Goal: Information Seeking & Learning: Learn about a topic

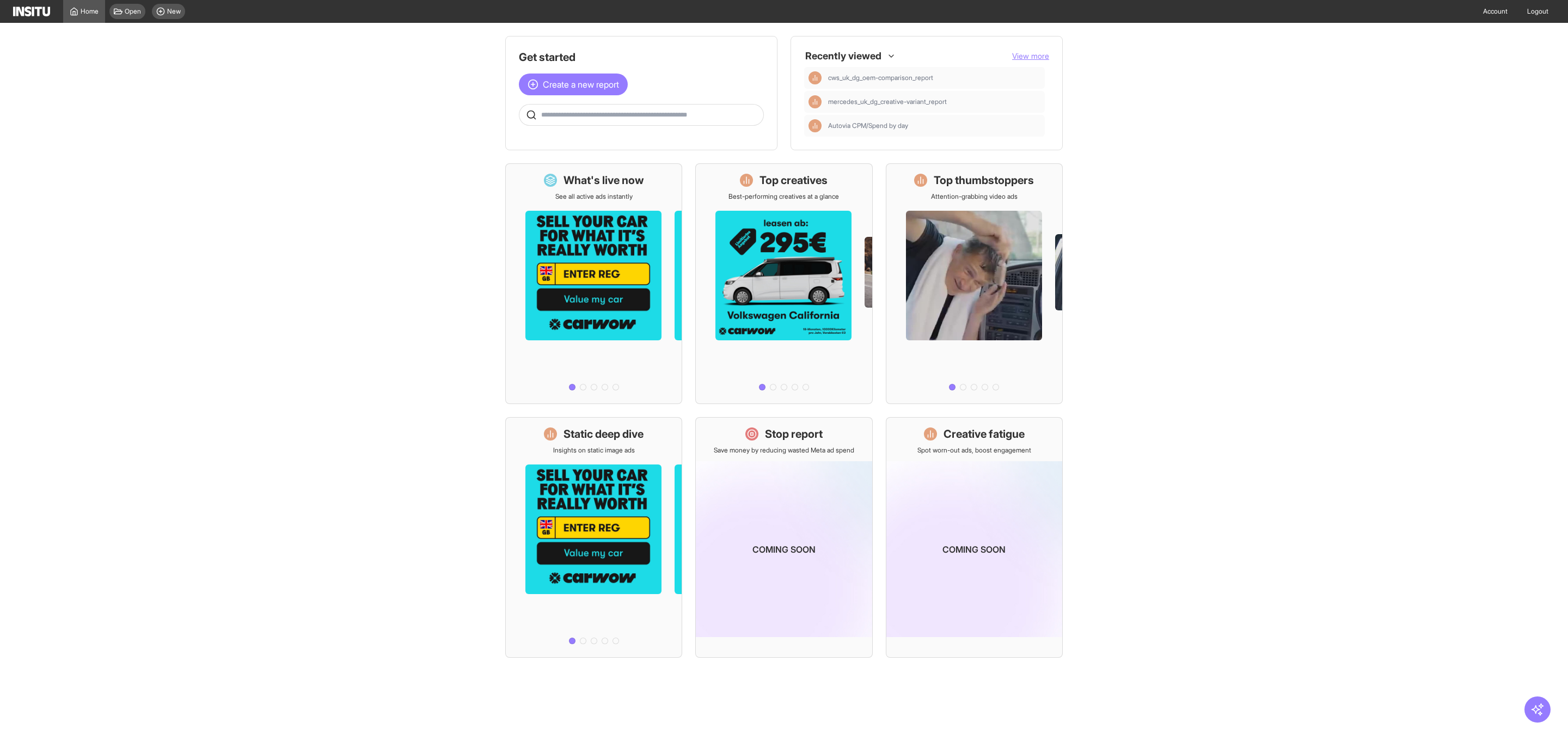
click at [1032, 49] on div "Recently viewed View more" at bounding box center [926, 56] width 245 height 13
click at [1032, 53] on span "View more" at bounding box center [1030, 56] width 37 height 9
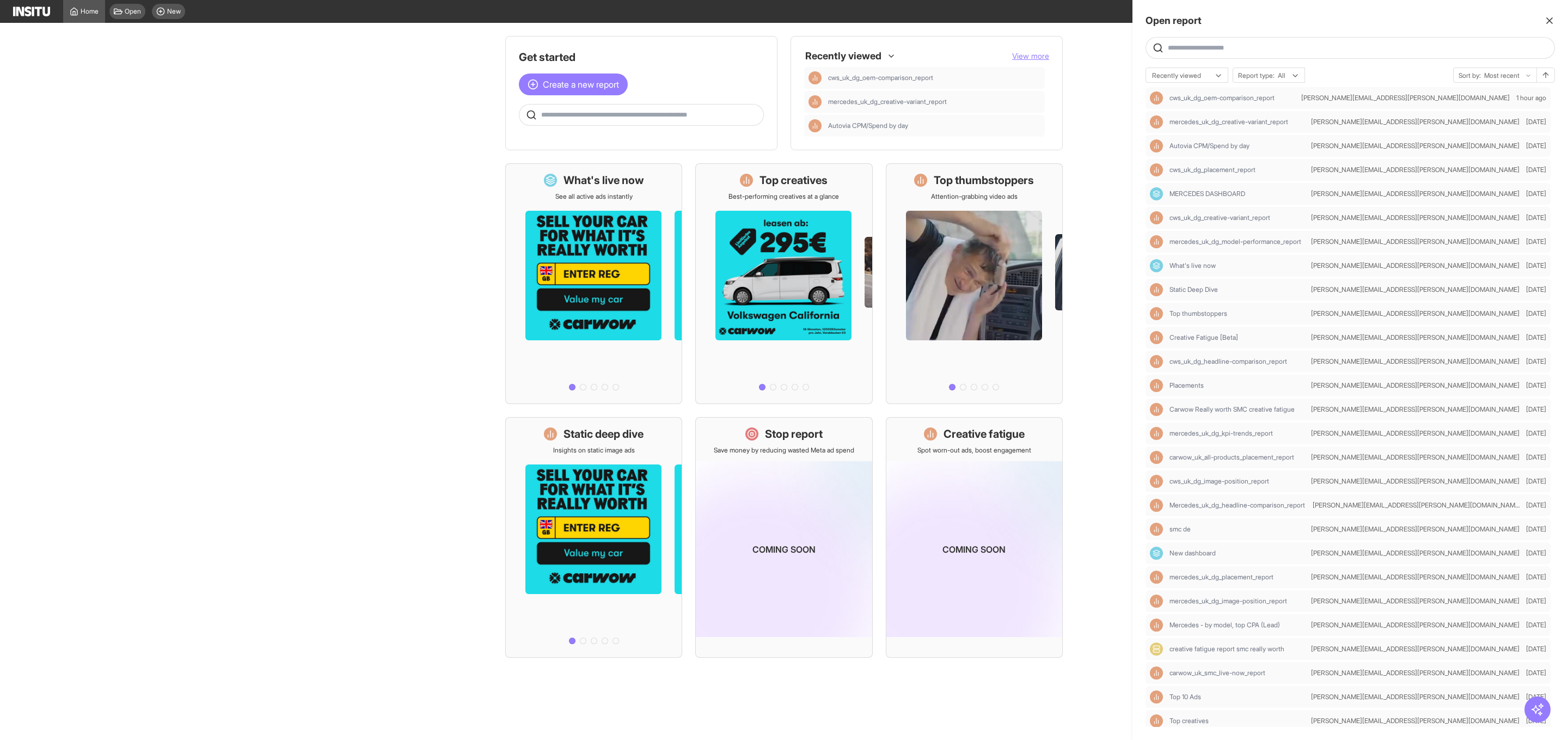
click at [1217, 40] on div at bounding box center [1350, 48] width 409 height 22
click at [1215, 48] on input "text" at bounding box center [1359, 48] width 382 height 9
click at [1268, 150] on div "Autovia CPM/Spend by day" at bounding box center [1238, 146] width 137 height 9
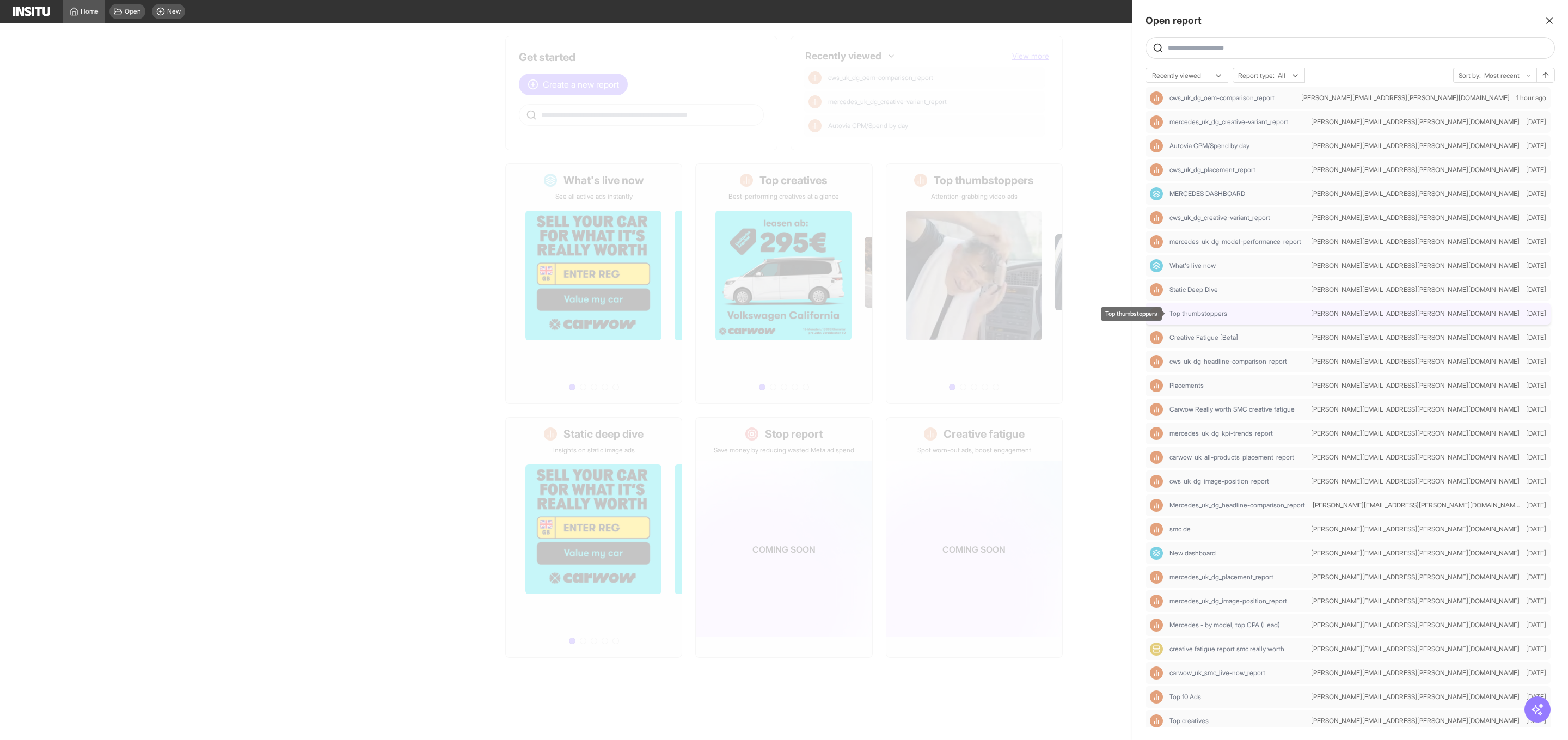
select select "**"
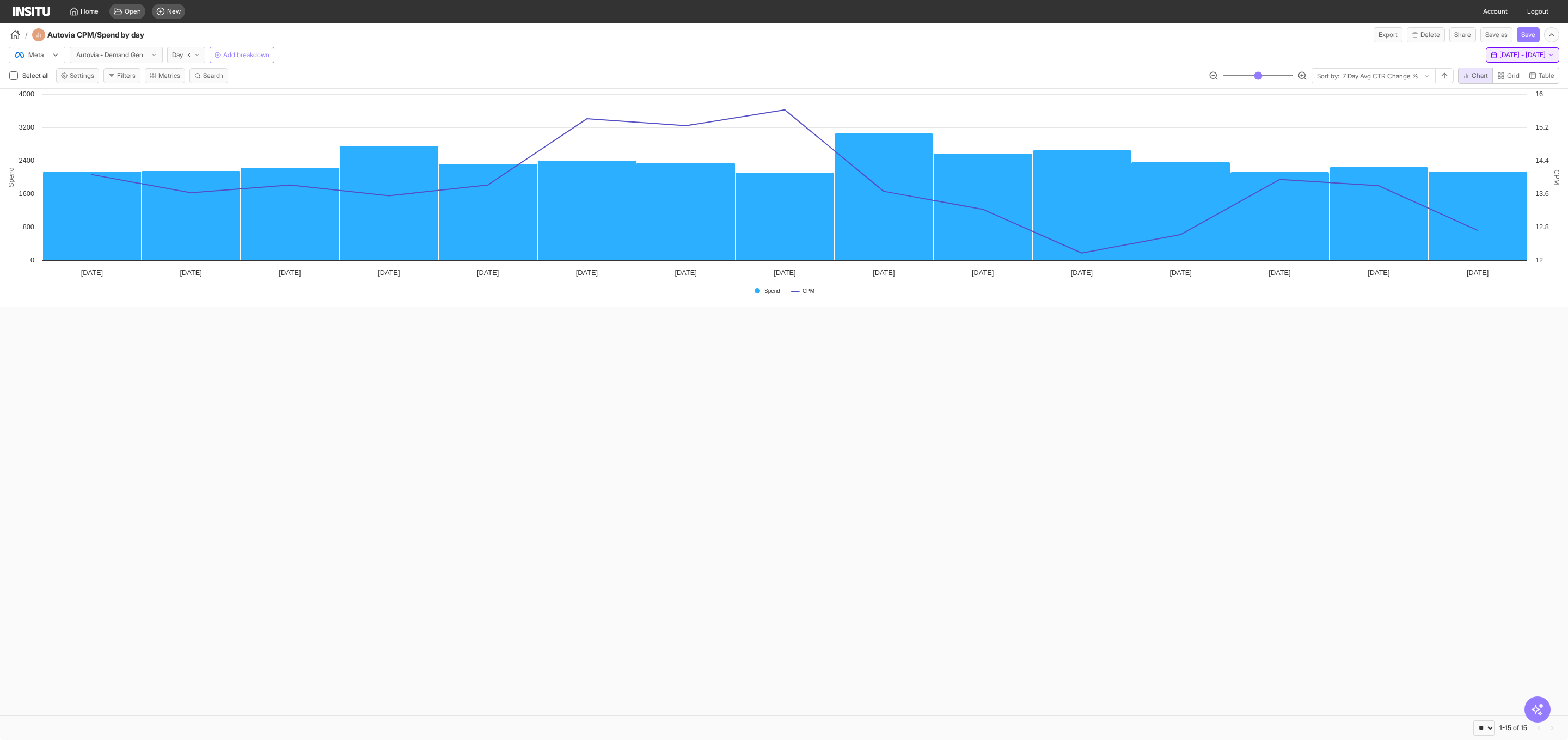
click at [1515, 56] on span "[DATE] - [DATE]" at bounding box center [1522, 55] width 46 height 9
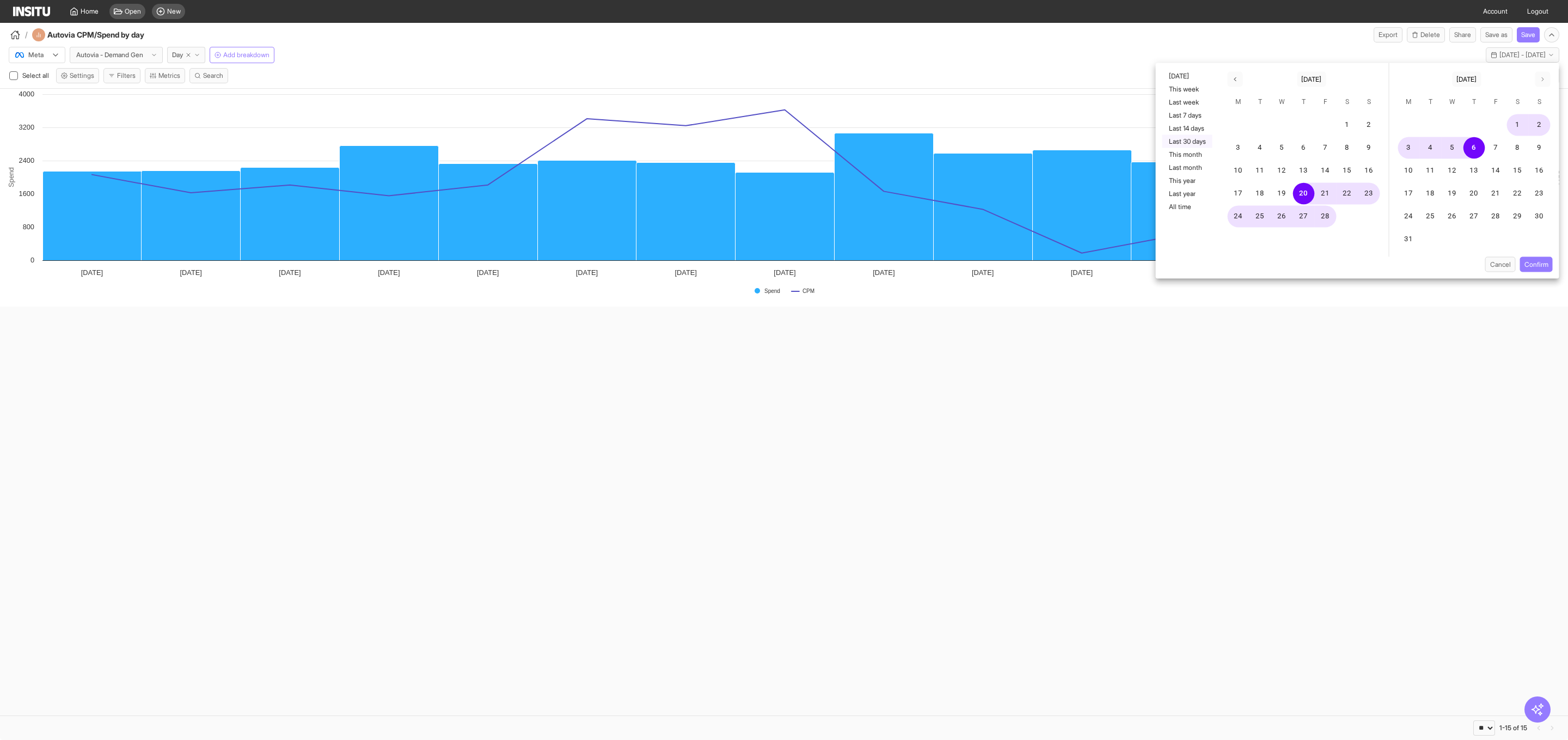
click at [1189, 141] on button "Last 30 days" at bounding box center [1188, 141] width 50 height 13
click at [1529, 255] on div "1 2 3 4 5 6 7 8 9 10 11 12 13 14 15 16 17 18 19 20 21 22 23 24 25 26 27 28 29 3…" at bounding box center [1474, 185] width 170 height 144
click at [1529, 259] on button "Confirm" at bounding box center [1536, 264] width 33 height 15
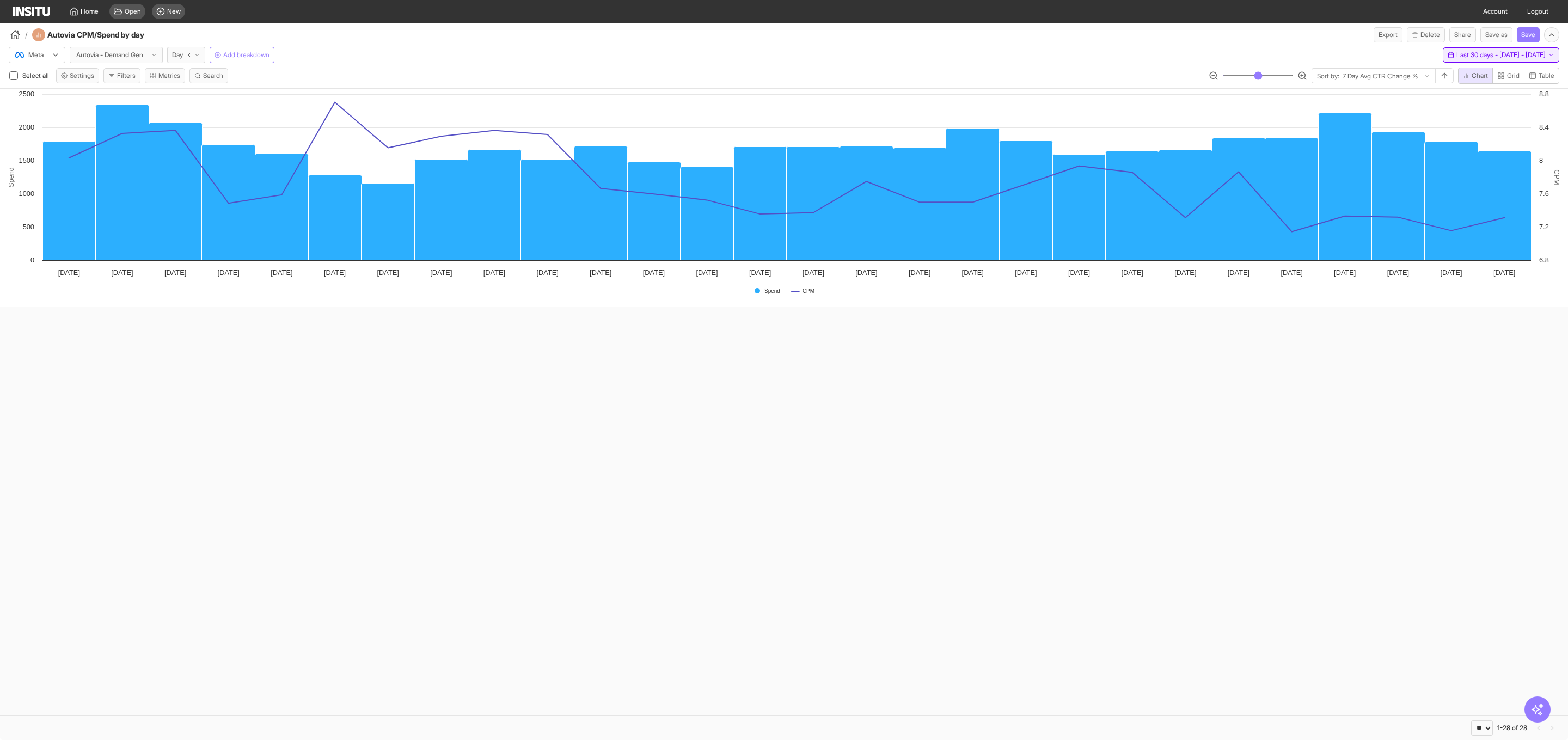
click at [1531, 53] on span "Last 30 days - Tue 22 Jul - Wed 20 Aug, 2025" at bounding box center [1501, 55] width 89 height 9
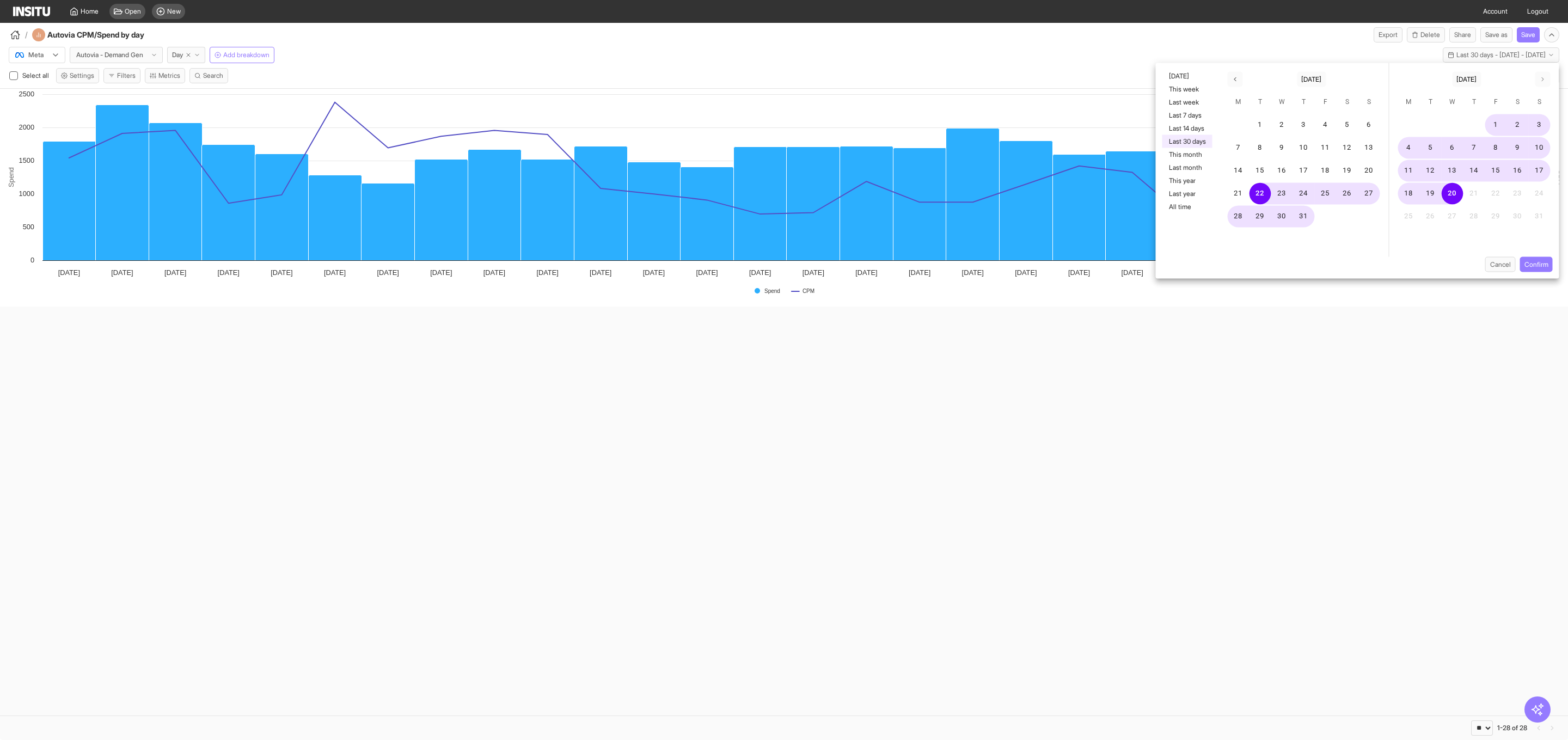
click at [1187, 497] on div "Created with Highcharts 11.4.8 Spend CPM Spend CPM 24/07/2025 25/07/2025 26/07/…" at bounding box center [784, 402] width 1568 height 627
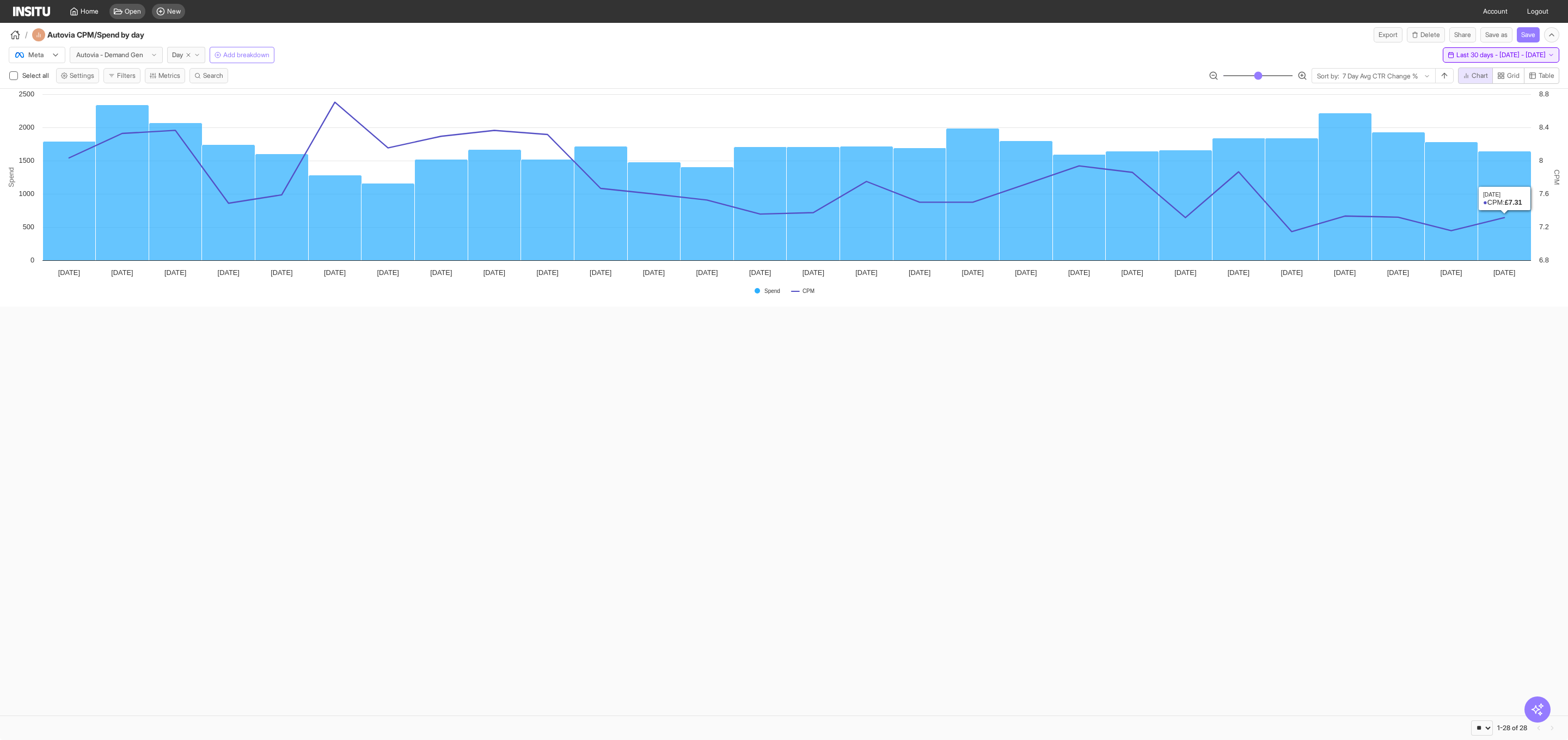
click at [1508, 56] on span "Last 30 days - Tue 22 Jul - Wed 20 Aug, 2025" at bounding box center [1501, 55] width 89 height 9
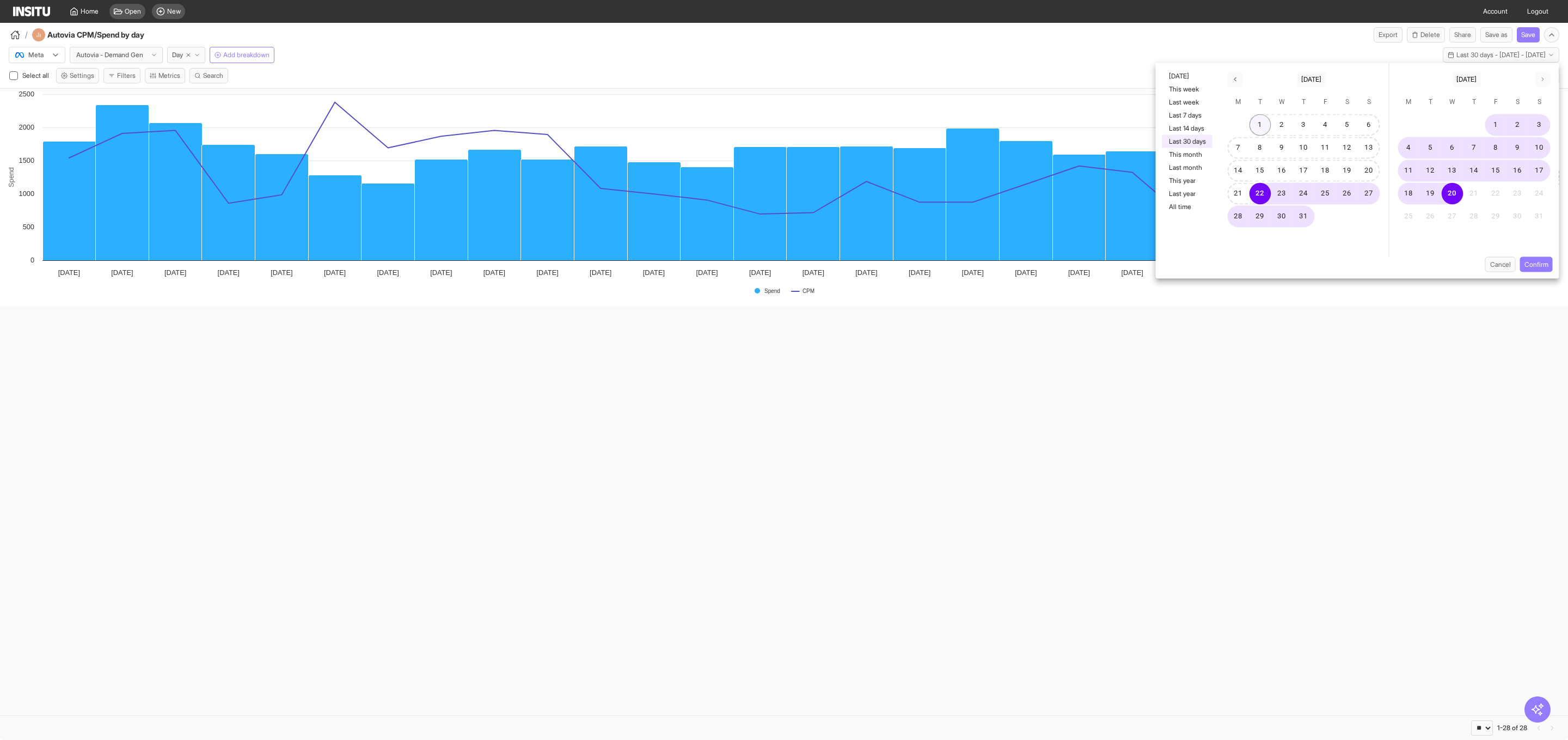
click at [1263, 125] on button "1" at bounding box center [1260, 125] width 22 height 22
click at [1306, 213] on button "31" at bounding box center [1304, 217] width 22 height 22
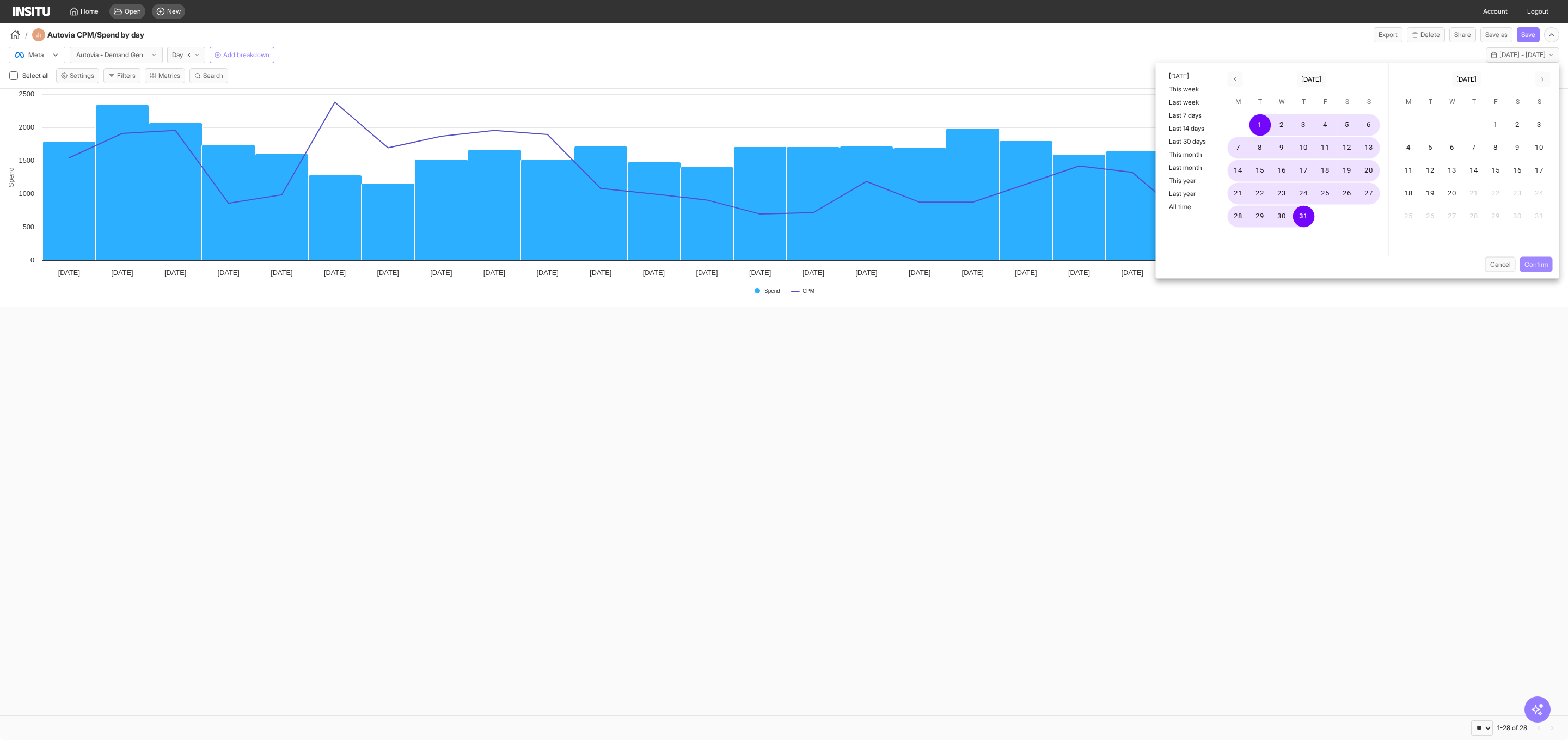
click at [1537, 269] on button "Confirm" at bounding box center [1536, 264] width 33 height 15
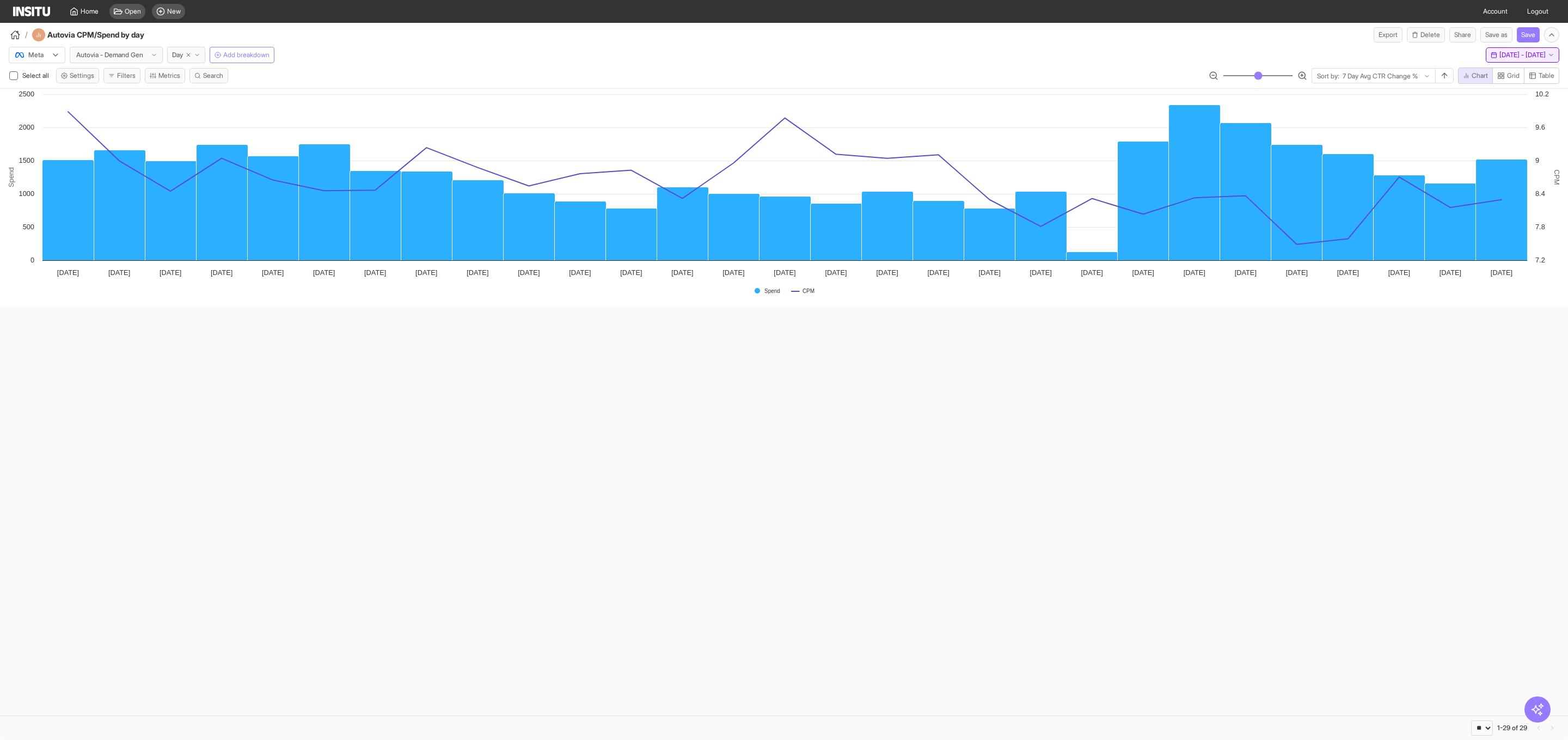
click at [1524, 56] on span "Tue 1 - Thu 31 Jul, 2025" at bounding box center [1522, 55] width 46 height 9
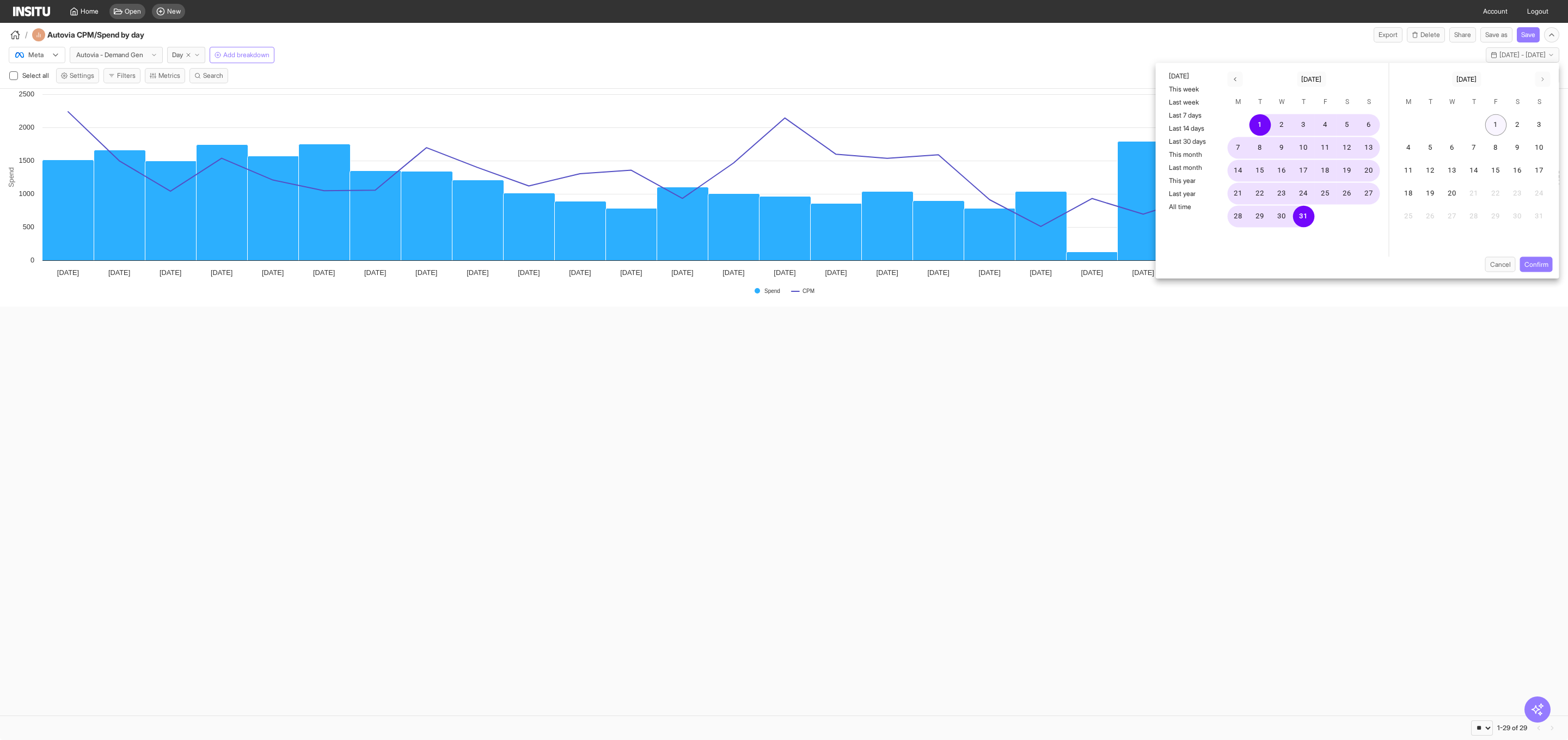
click at [1496, 130] on button "1" at bounding box center [1496, 125] width 22 height 22
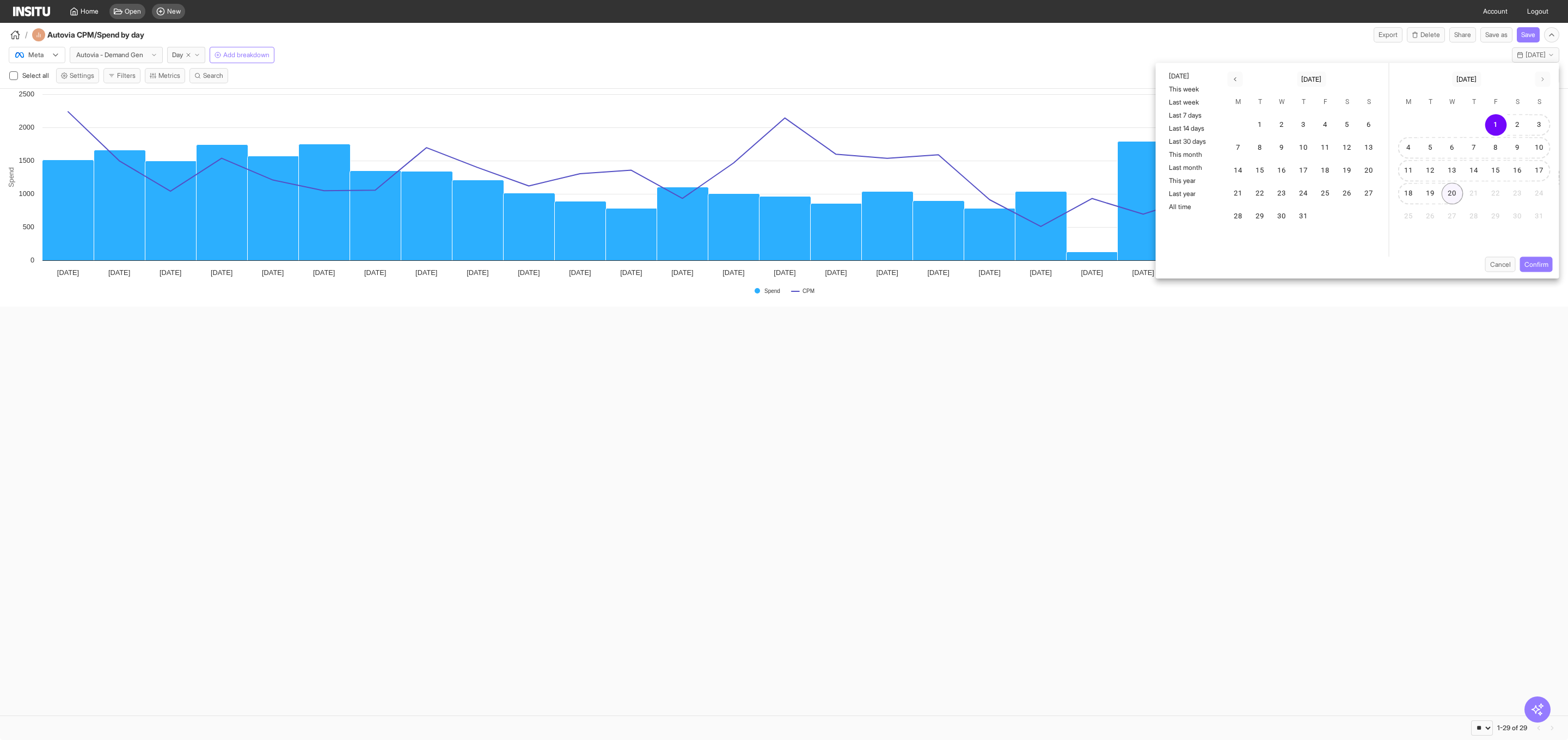
click at [1454, 188] on button "20" at bounding box center [1453, 194] width 22 height 22
click at [1543, 268] on button "Confirm" at bounding box center [1536, 264] width 33 height 15
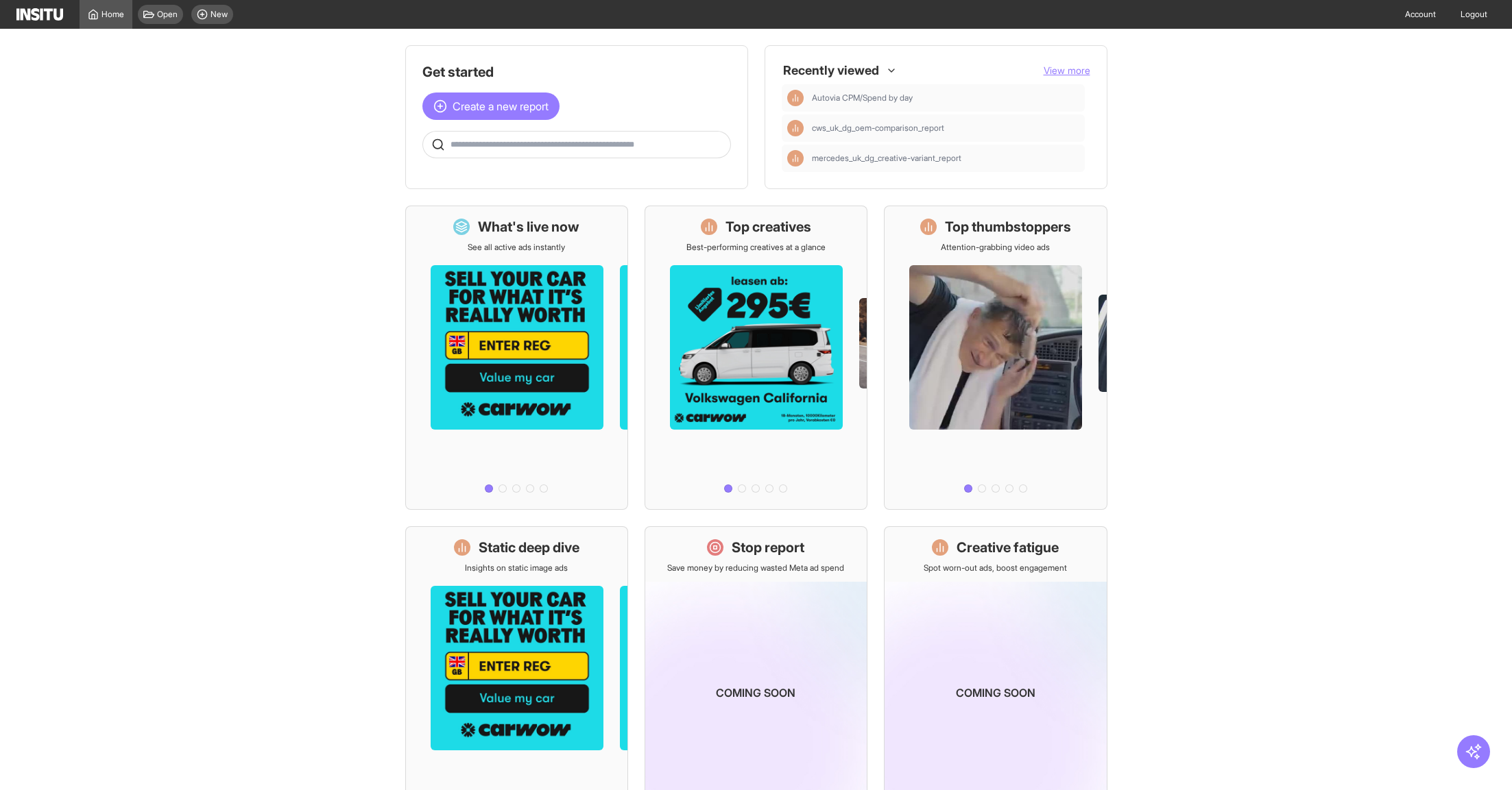
click at [1072, 77] on button "View more" at bounding box center [1067, 70] width 47 height 14
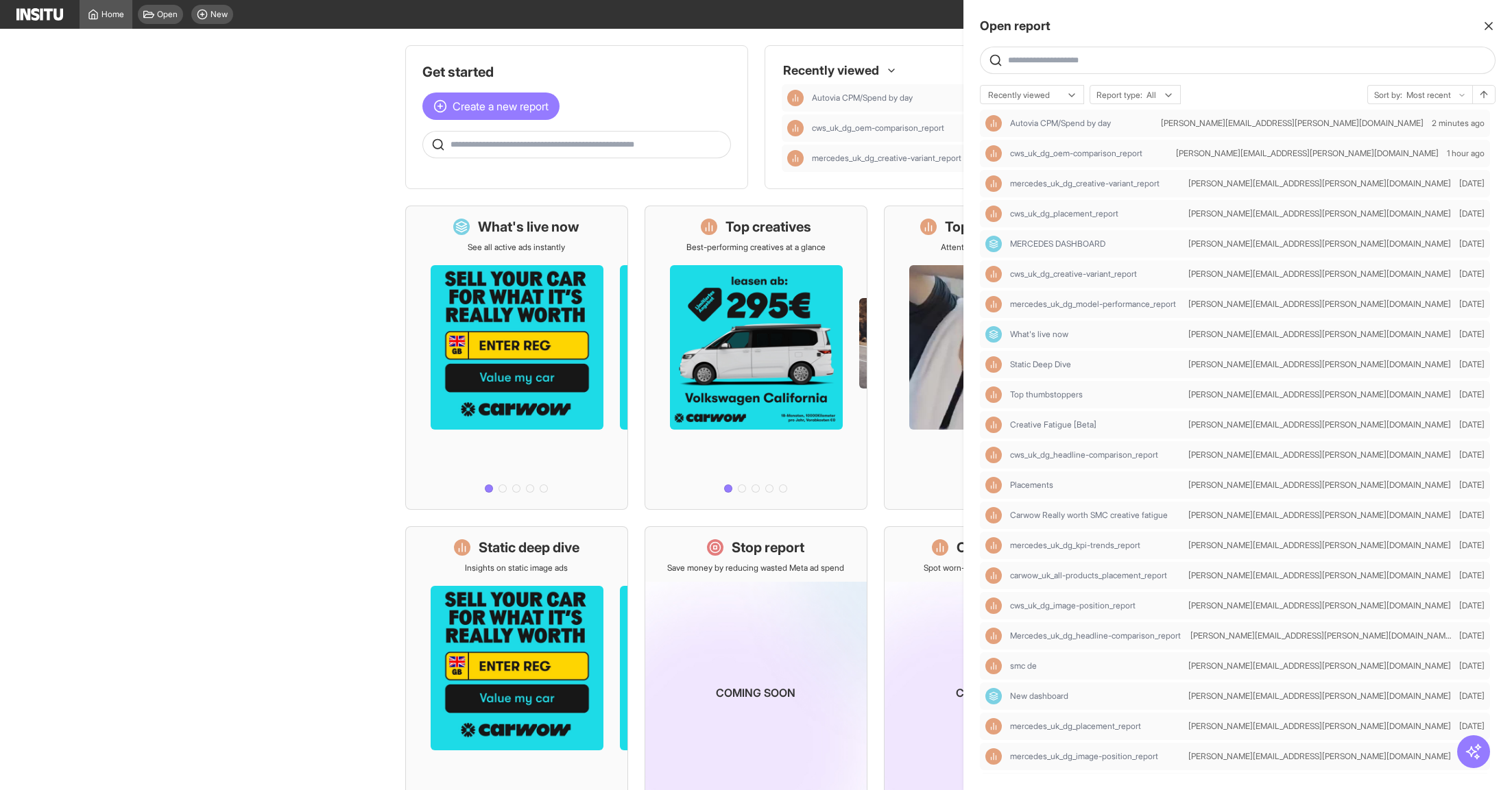
click at [1111, 58] on input "text" at bounding box center [1249, 61] width 482 height 11
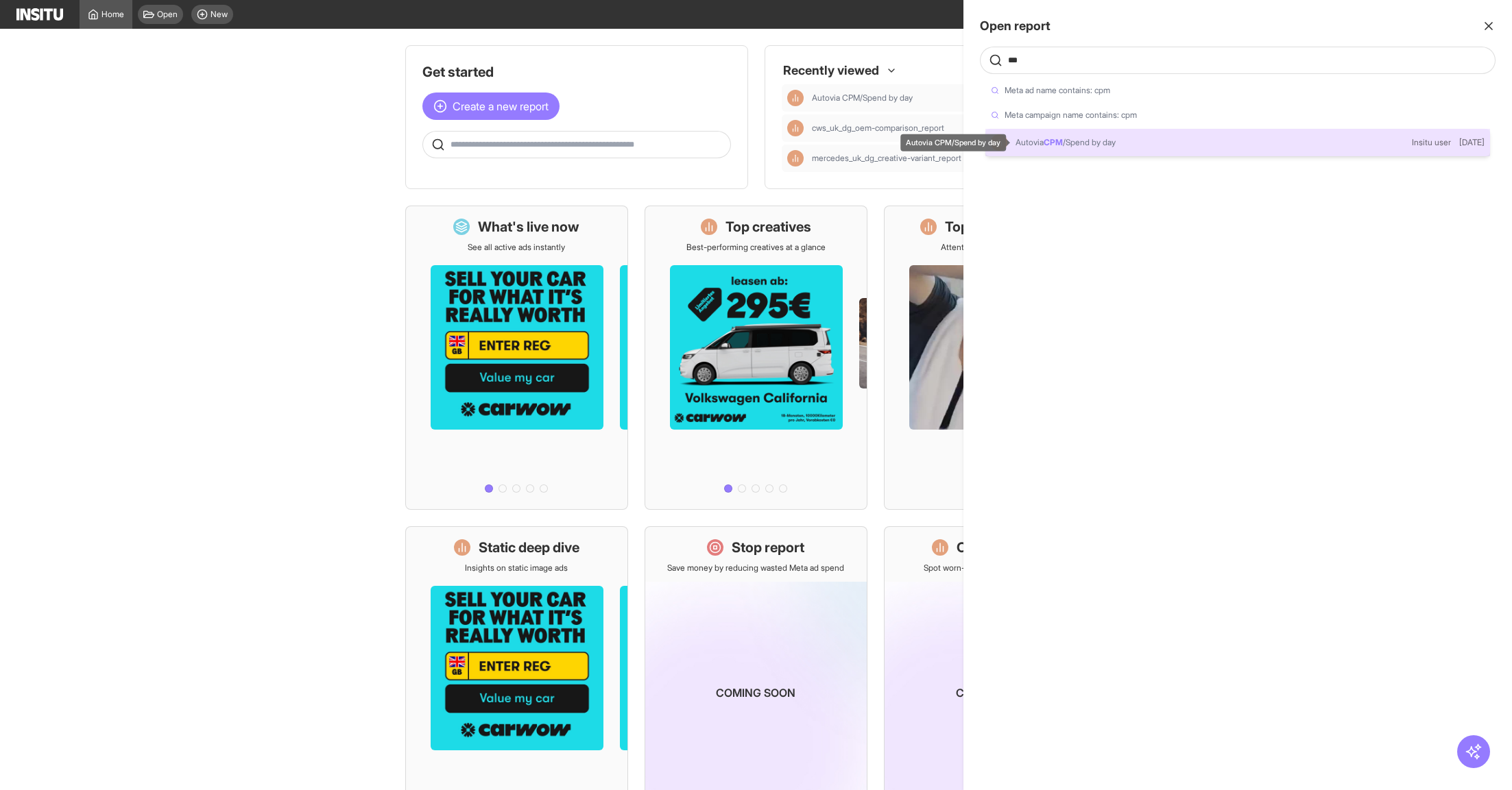
type input "***"
click at [1106, 143] on span "/Spend by day" at bounding box center [1089, 142] width 53 height 11
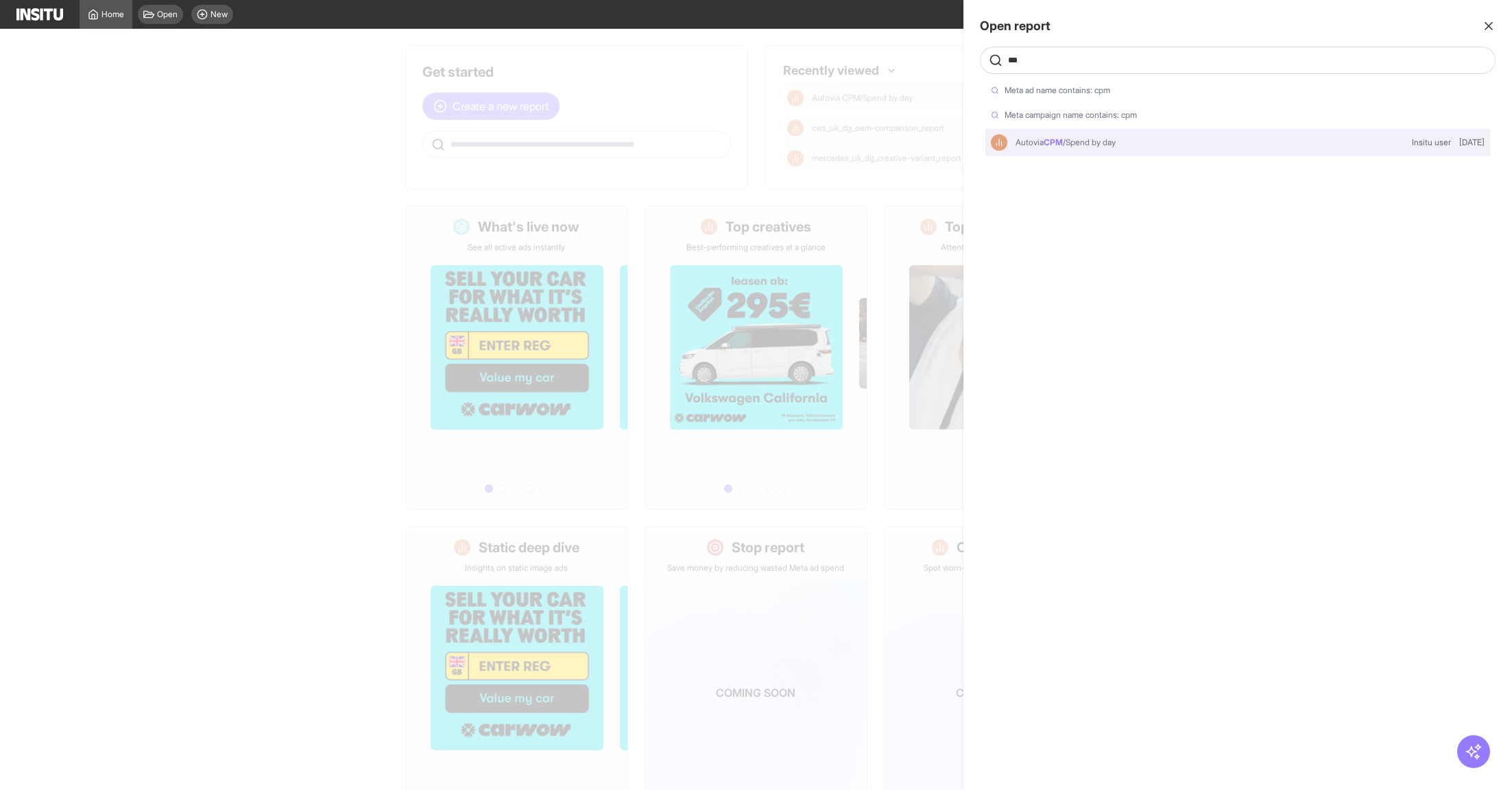
select select "**"
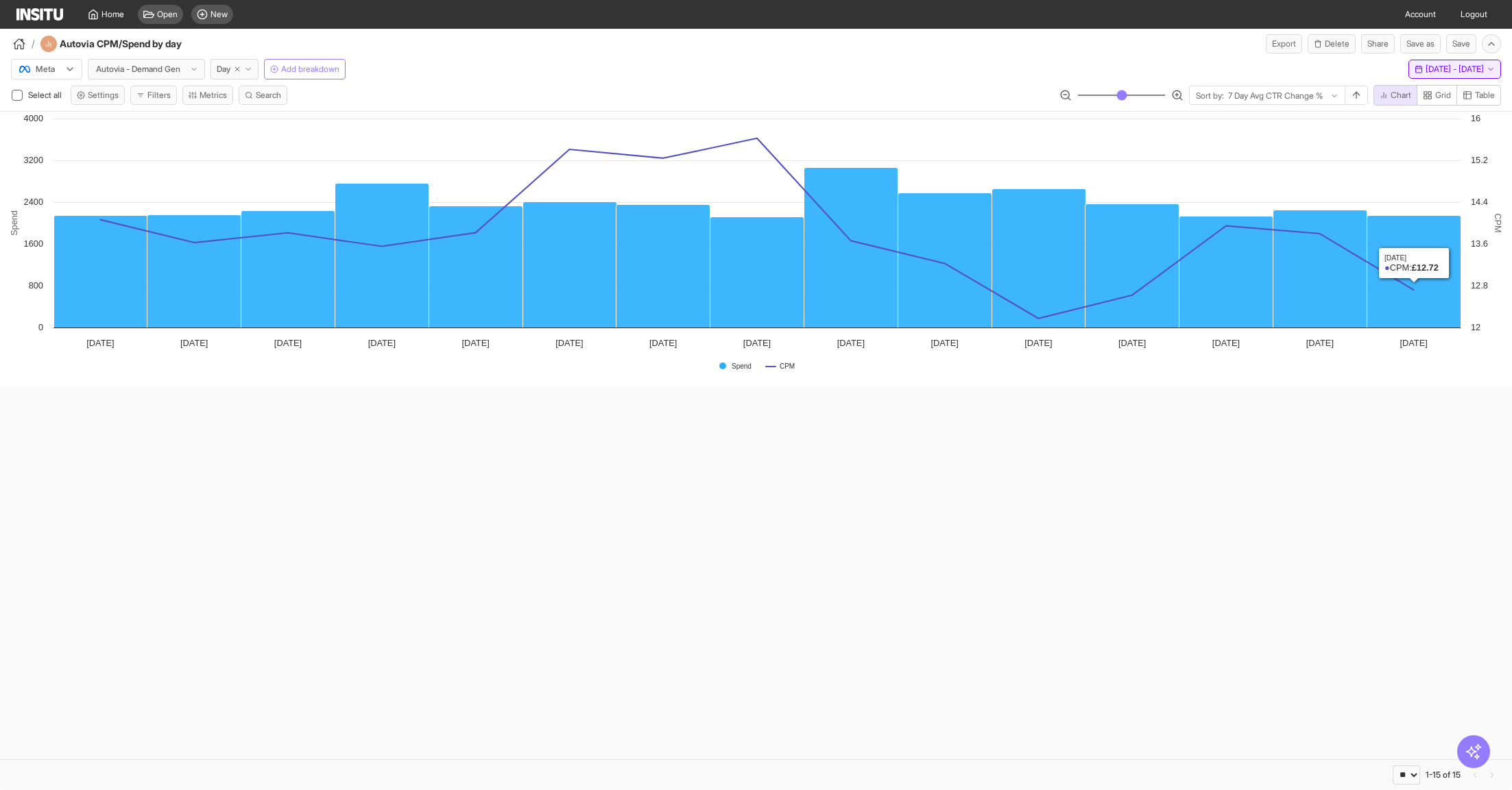
click at [1448, 68] on span "[DATE] - [DATE]" at bounding box center [1455, 69] width 58 height 11
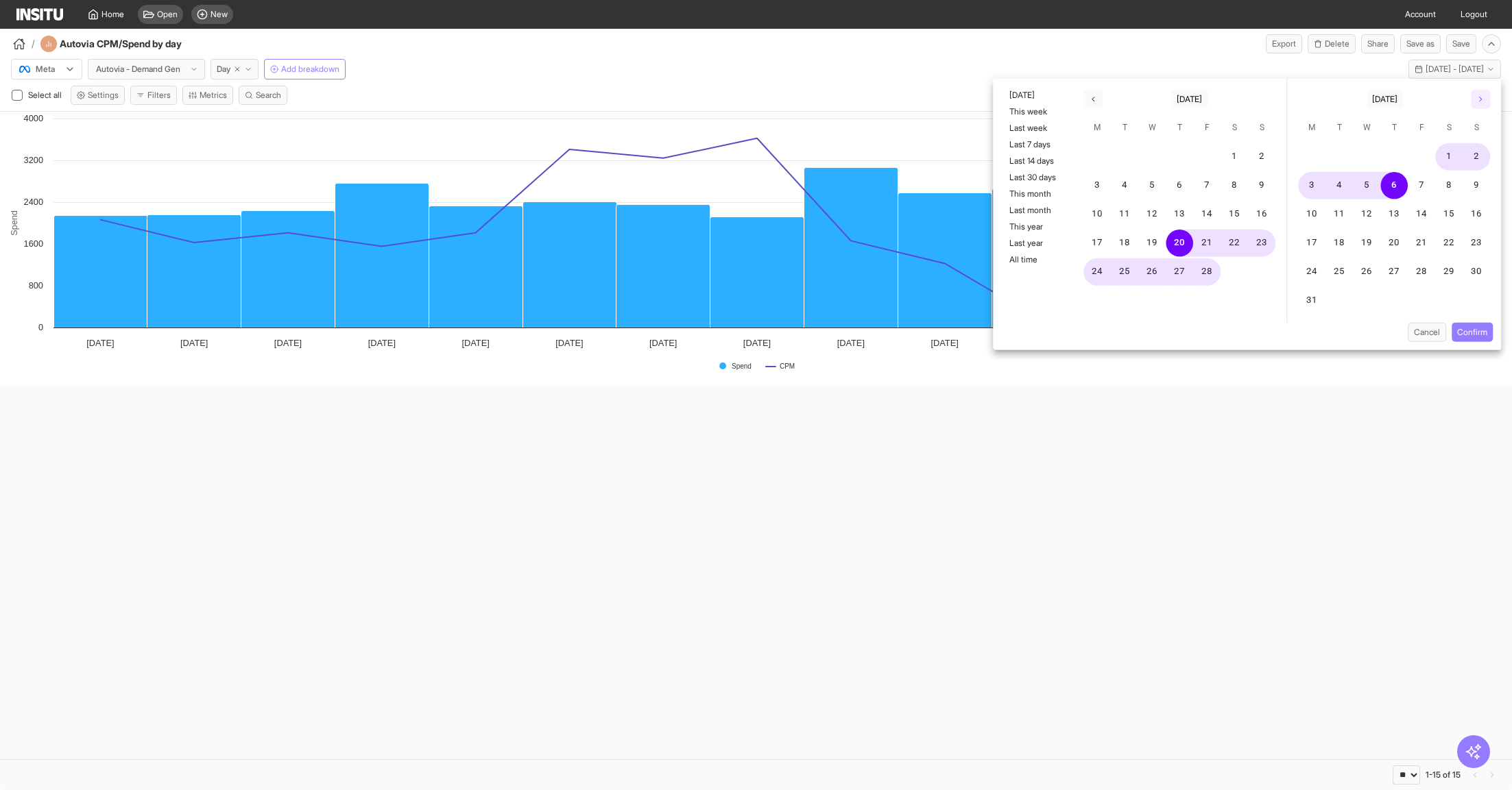
click at [1480, 97] on icon "button" at bounding box center [1480, 99] width 8 height 8
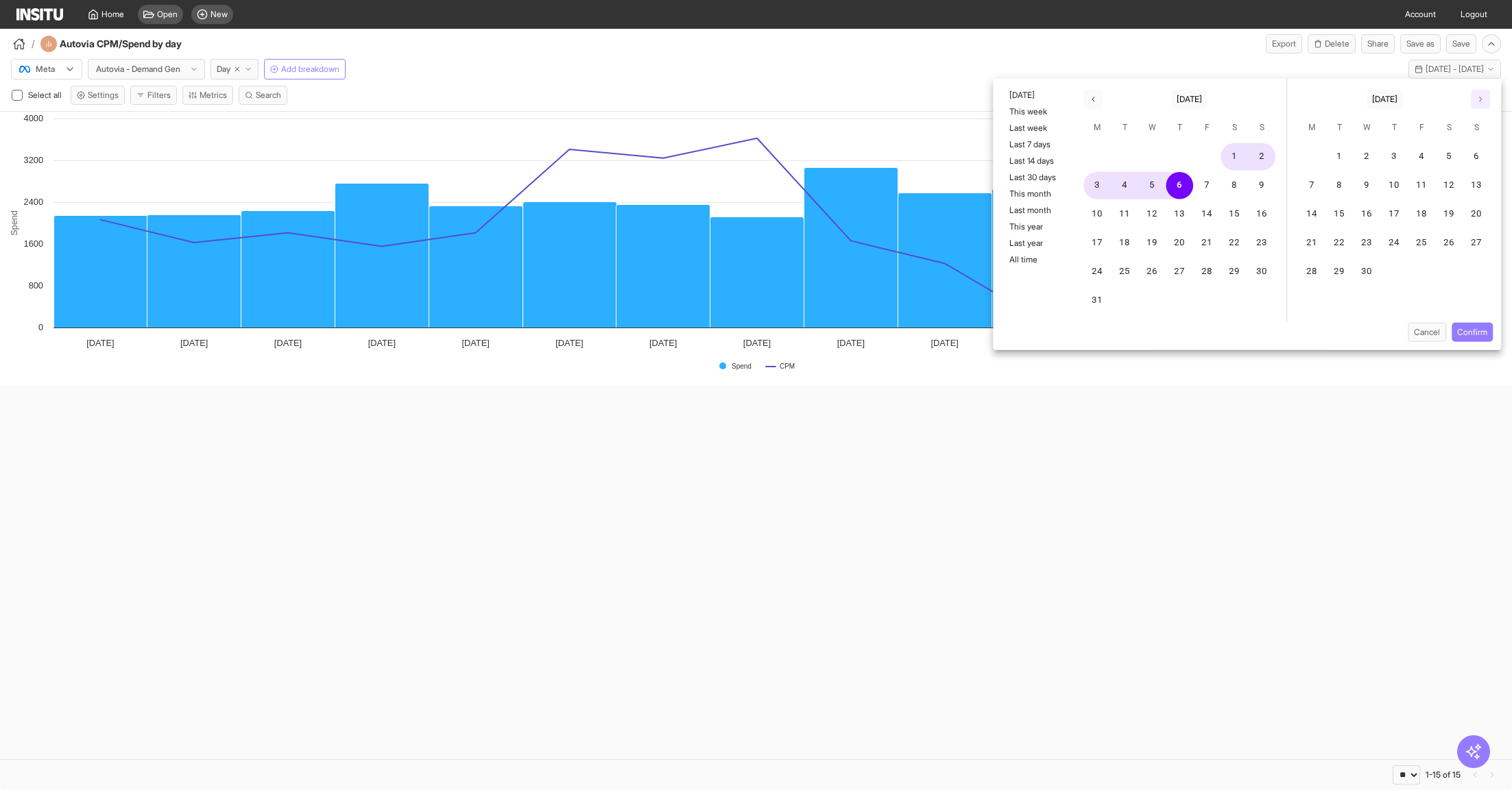
click at [1480, 97] on icon "button" at bounding box center [1480, 99] width 8 height 8
click at [1481, 96] on icon "button" at bounding box center [1480, 99] width 8 height 8
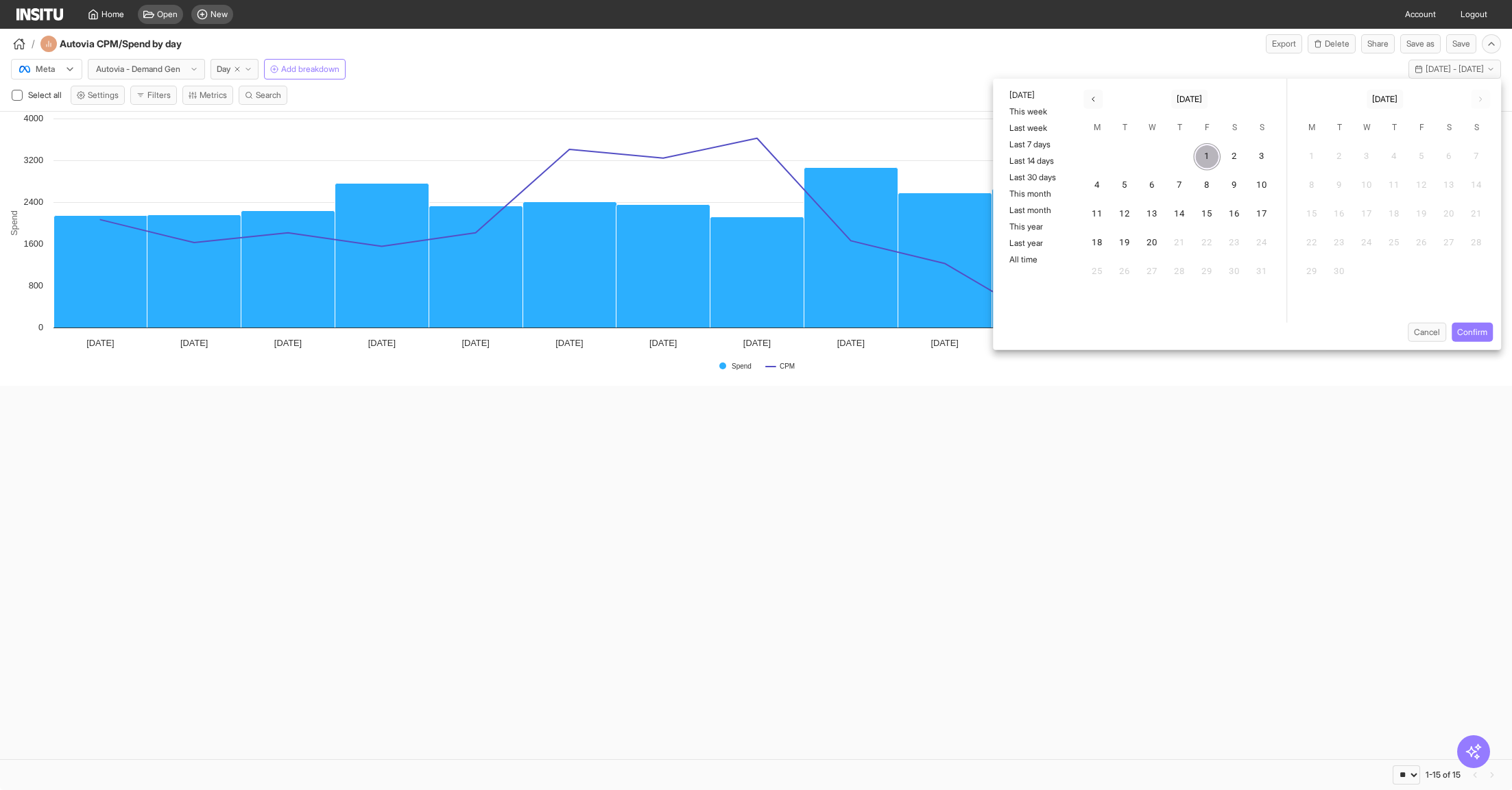
click at [1200, 155] on button "1" at bounding box center [1207, 157] width 27 height 27
click at [1148, 232] on button "20" at bounding box center [1152, 243] width 27 height 27
click at [1479, 341] on button "Confirm" at bounding box center [1472, 333] width 41 height 19
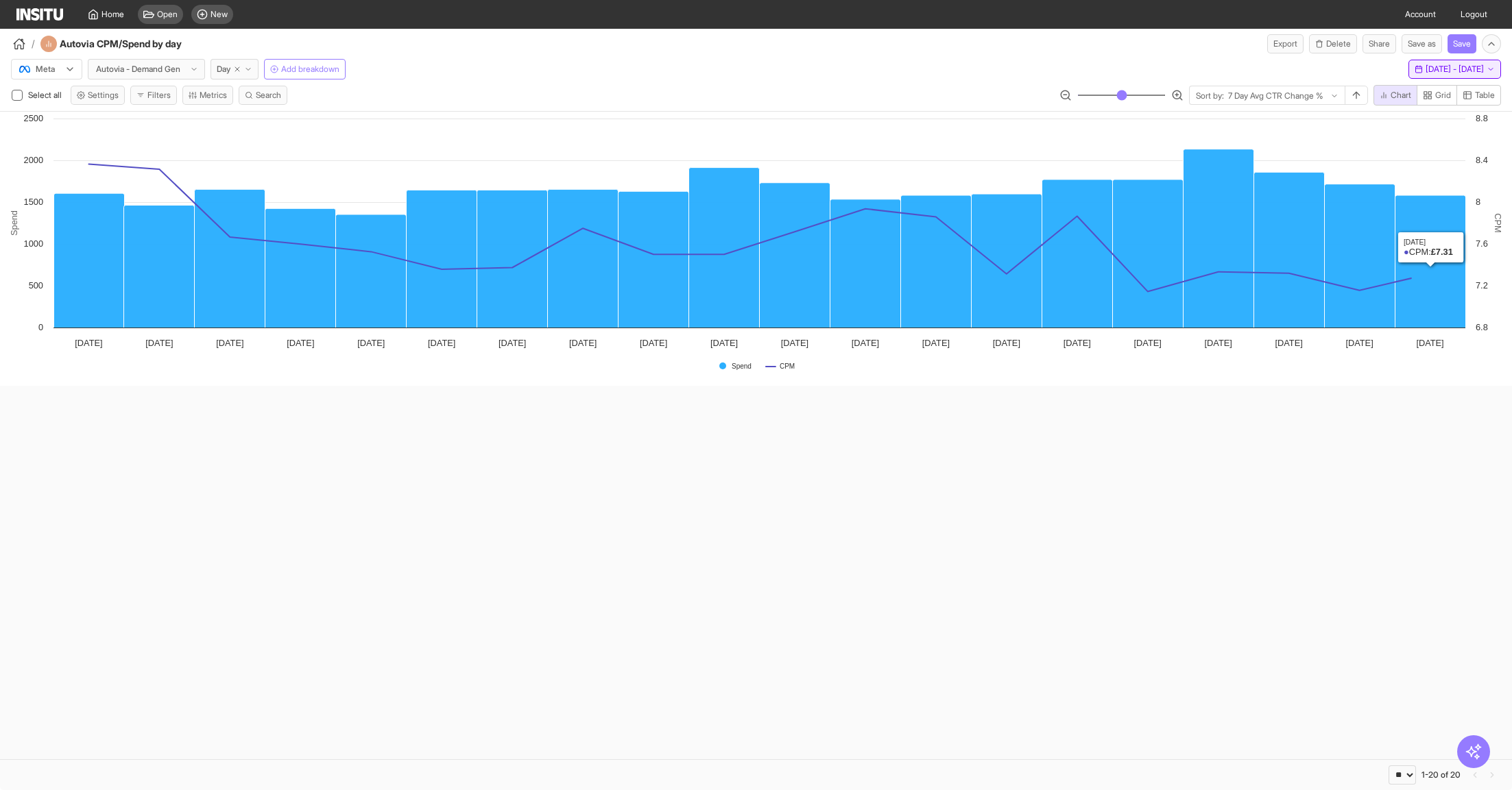
click at [1439, 65] on span "[DATE] - [DATE]" at bounding box center [1455, 69] width 58 height 11
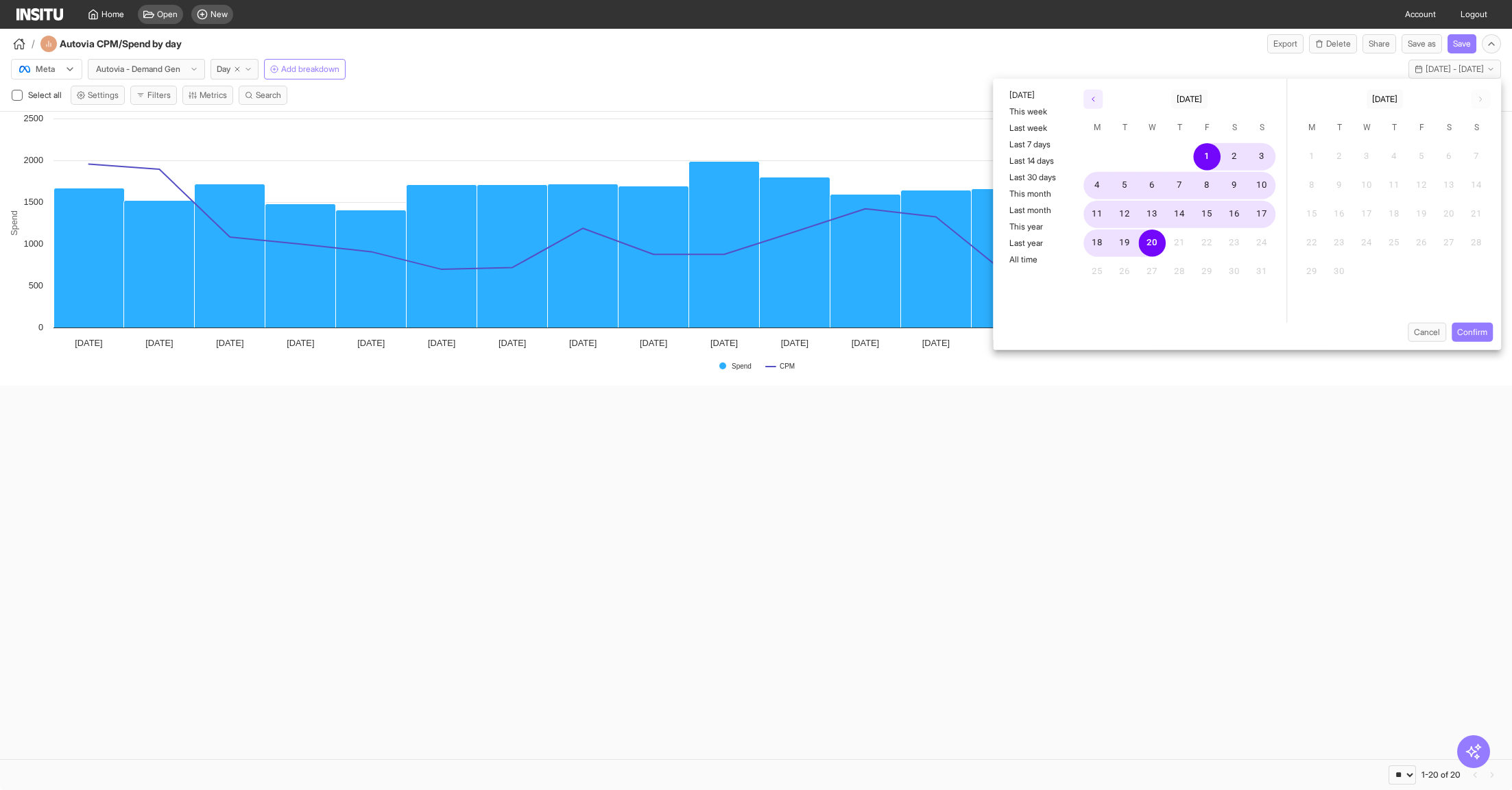
click at [1099, 100] on button "button" at bounding box center [1093, 99] width 19 height 19
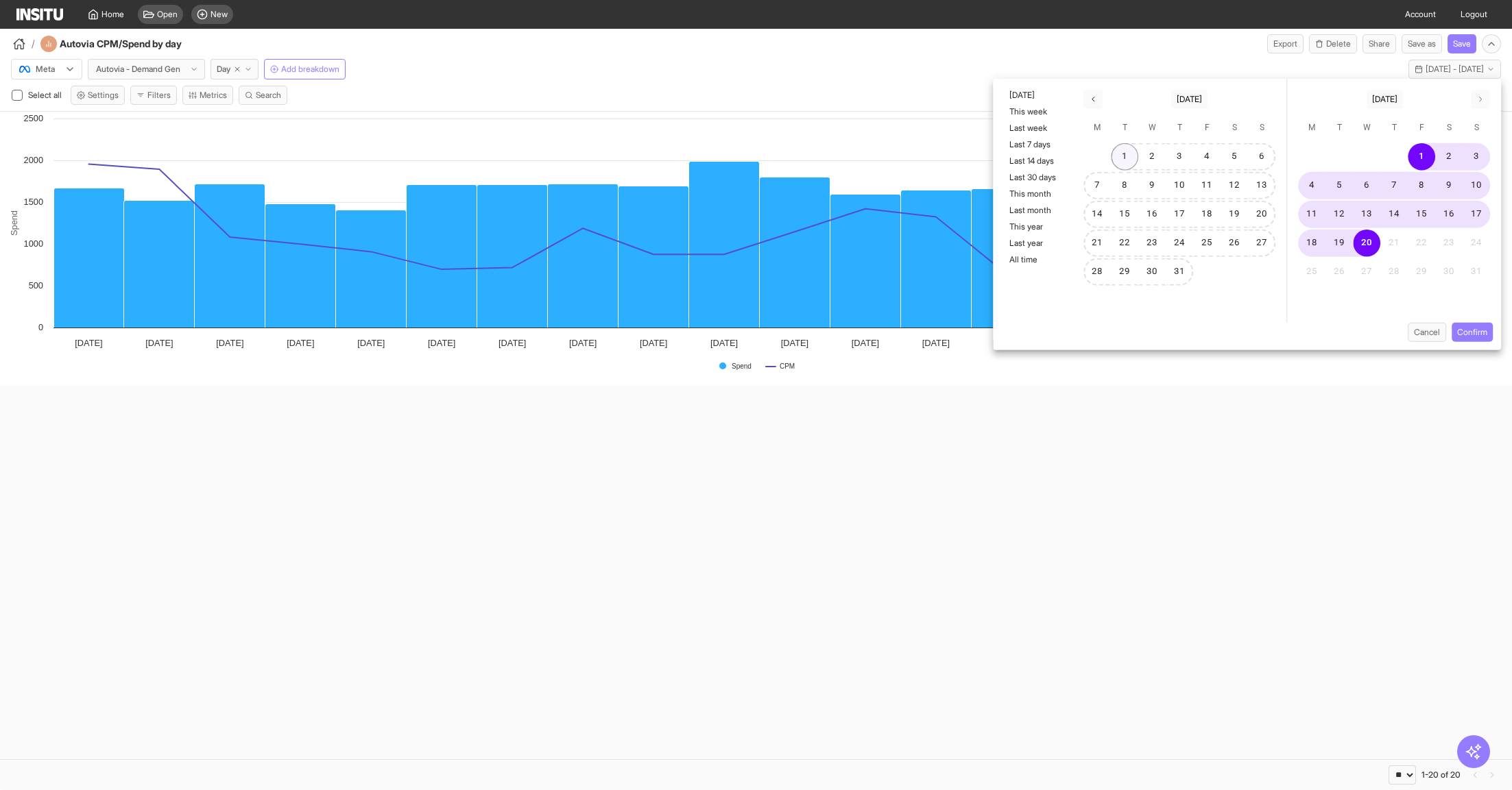
click at [1121, 149] on button "1" at bounding box center [1125, 157] width 27 height 27
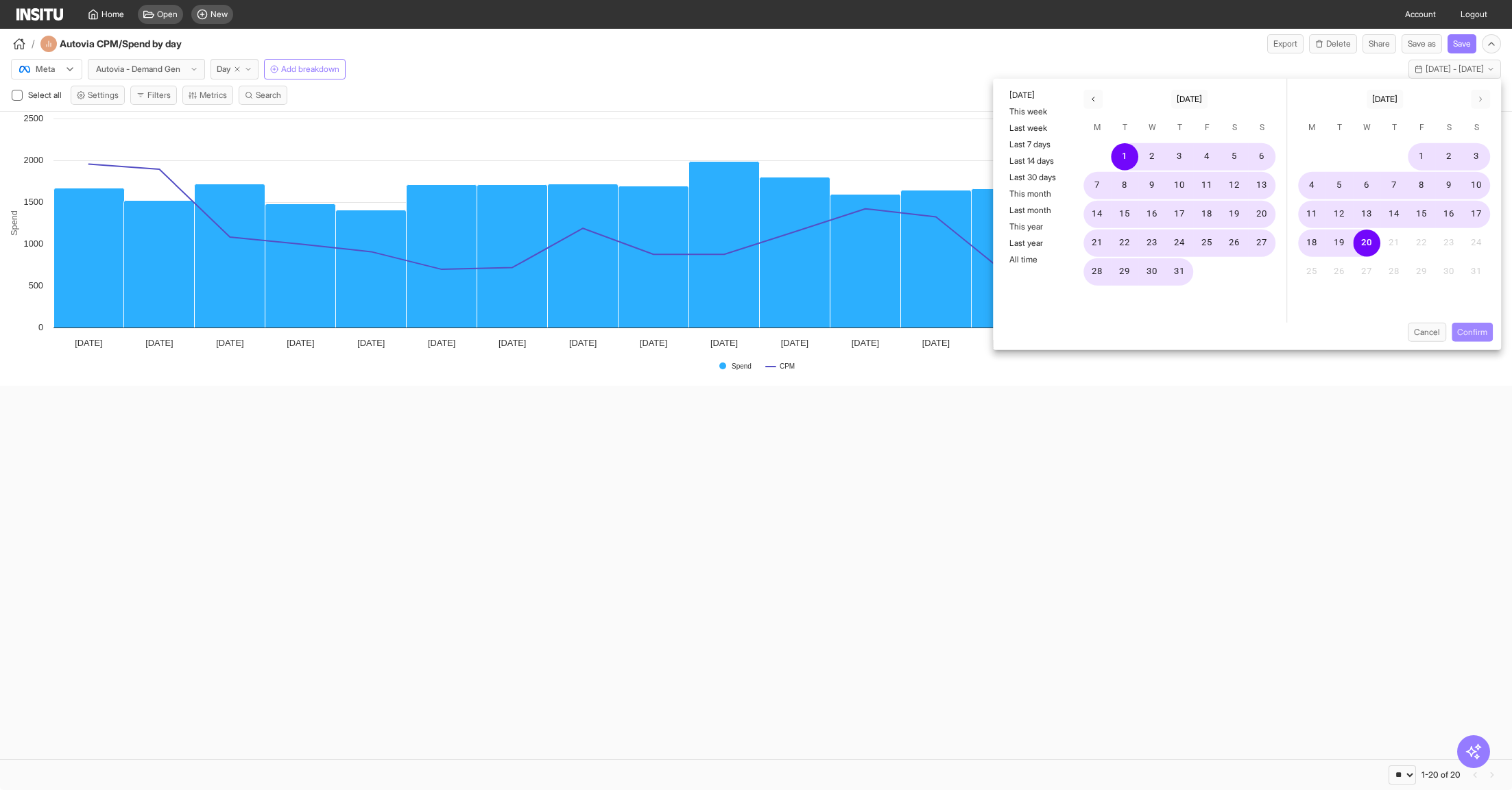
click at [1473, 331] on button "Confirm" at bounding box center [1472, 333] width 41 height 19
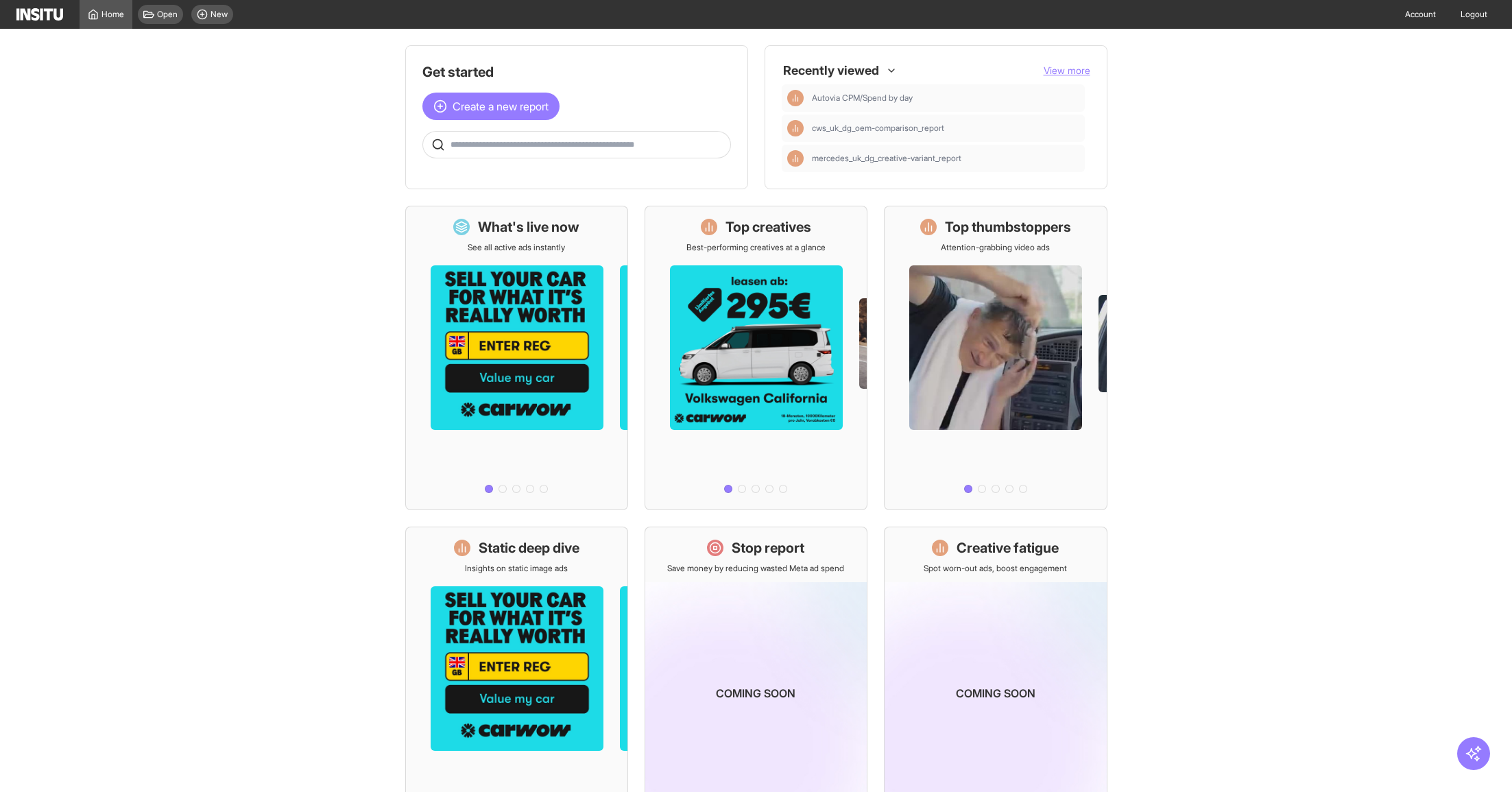
click at [1073, 72] on span "View more" at bounding box center [1067, 70] width 47 height 11
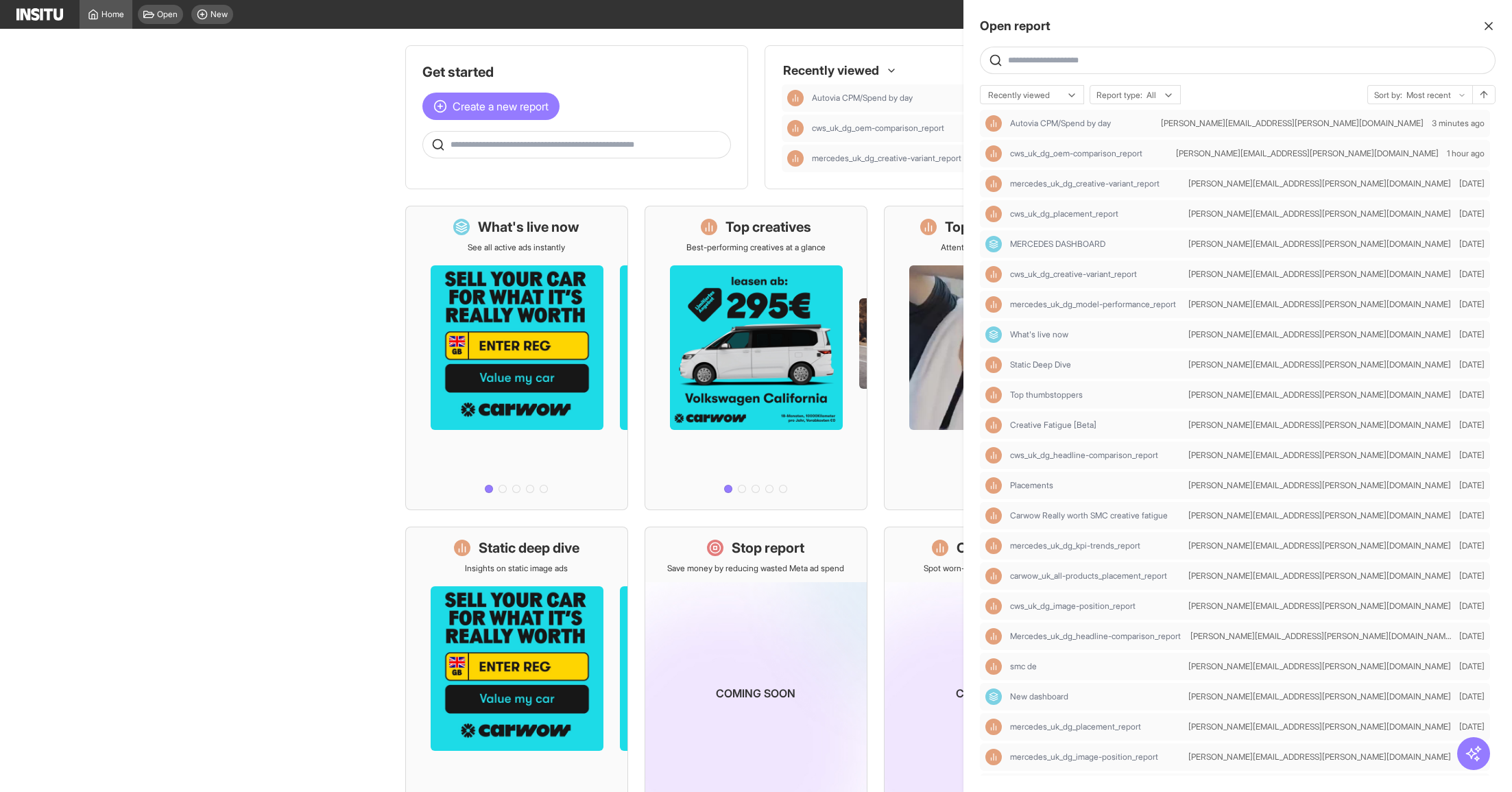
click at [251, 260] on div at bounding box center [756, 396] width 1512 height 792
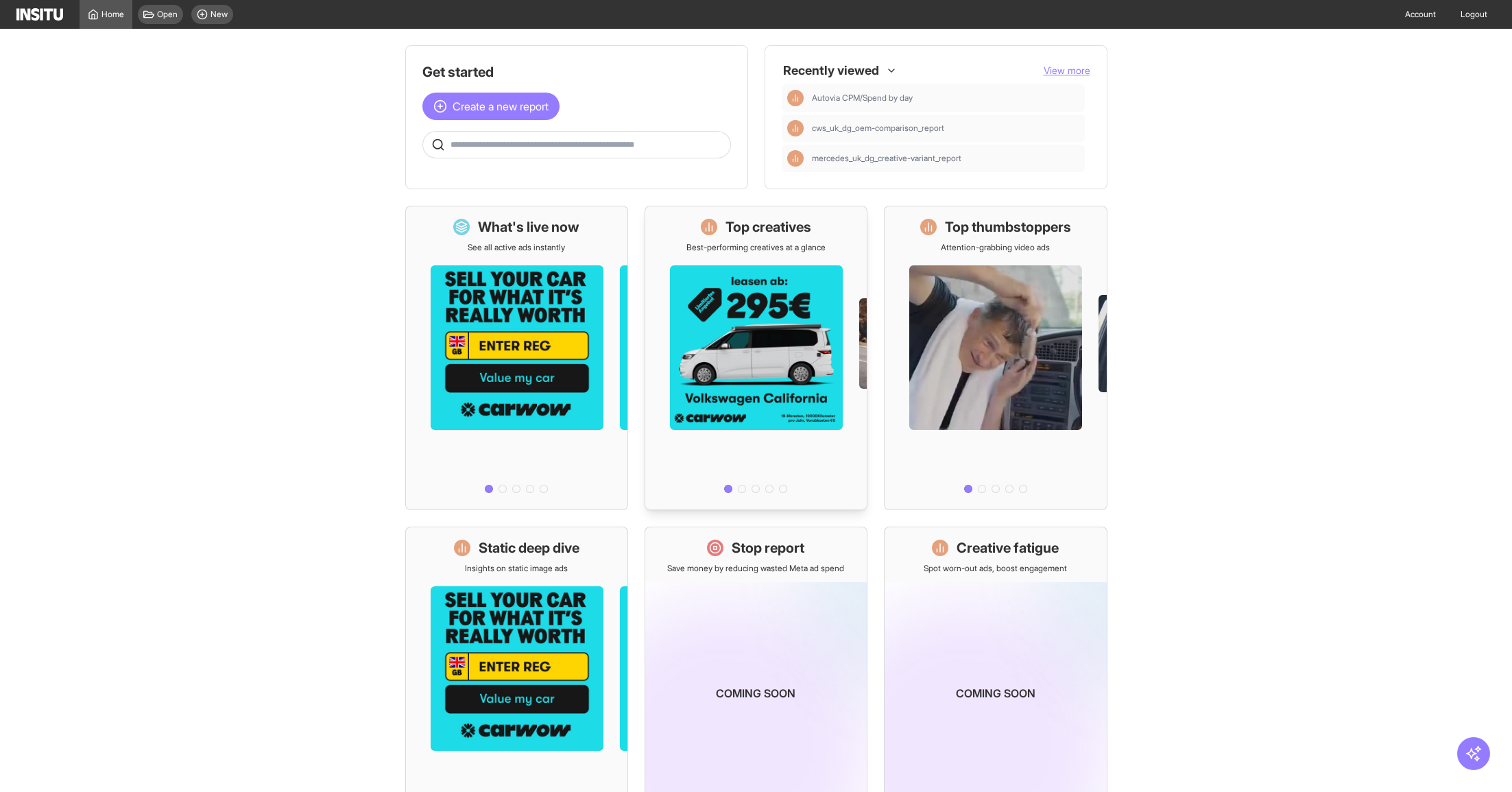
click at [822, 474] on ul at bounding box center [756, 483] width 221 height 19
click at [778, 266] on div at bounding box center [756, 376] width 221 height 246
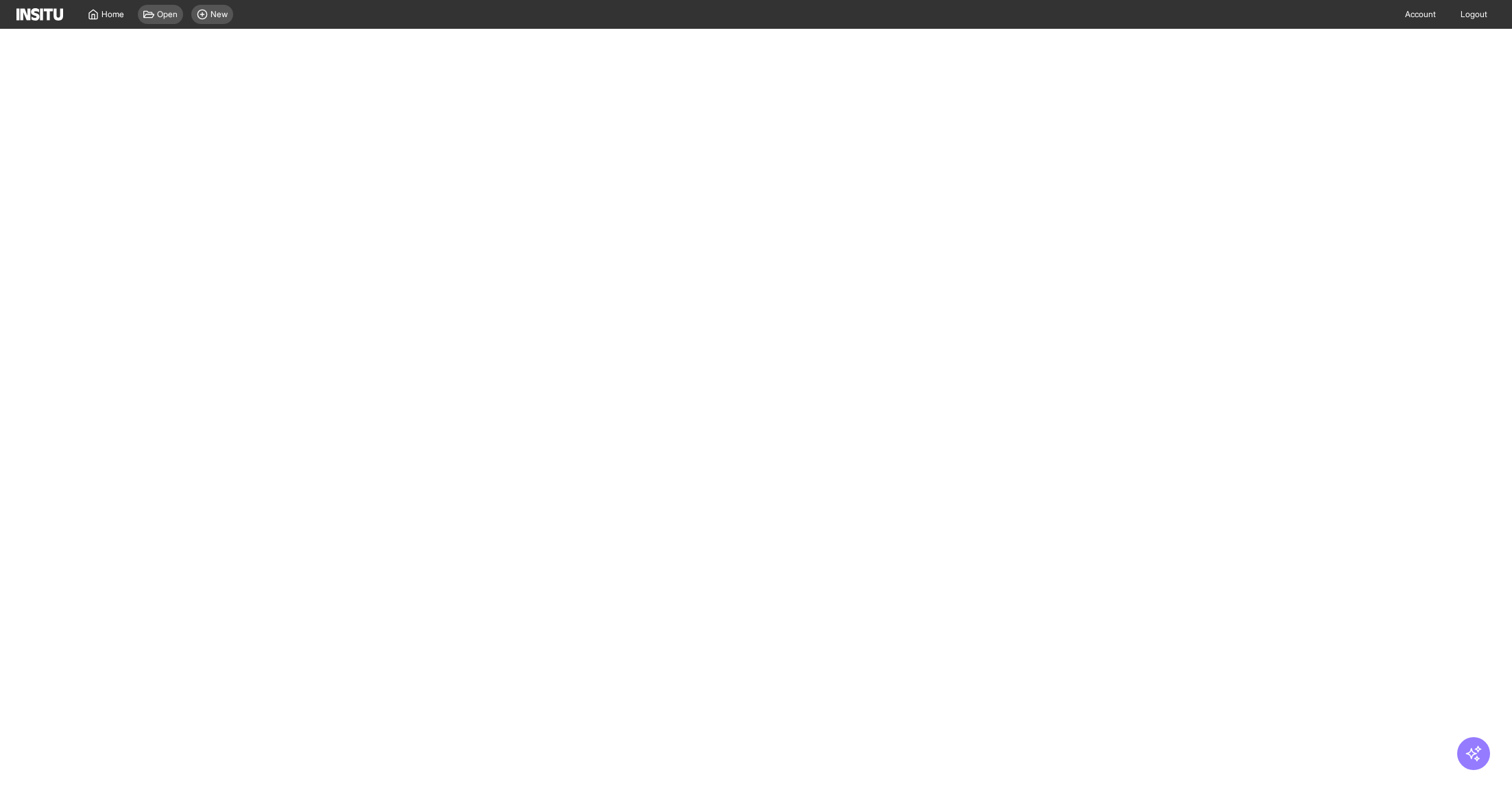
select select "**"
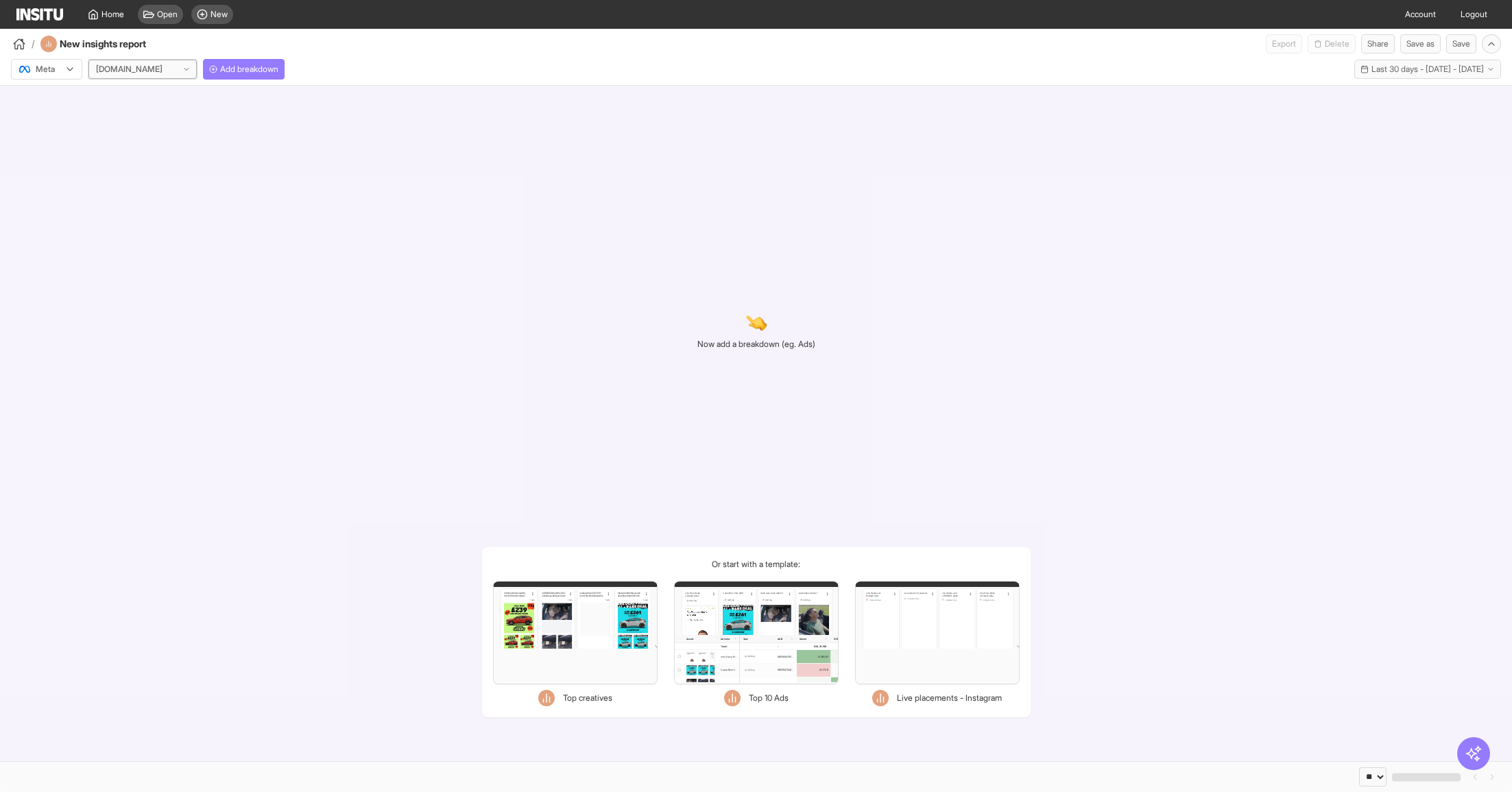
click at [162, 65] on div "carwow.co.uk" at bounding box center [142, 70] width 108 height 19
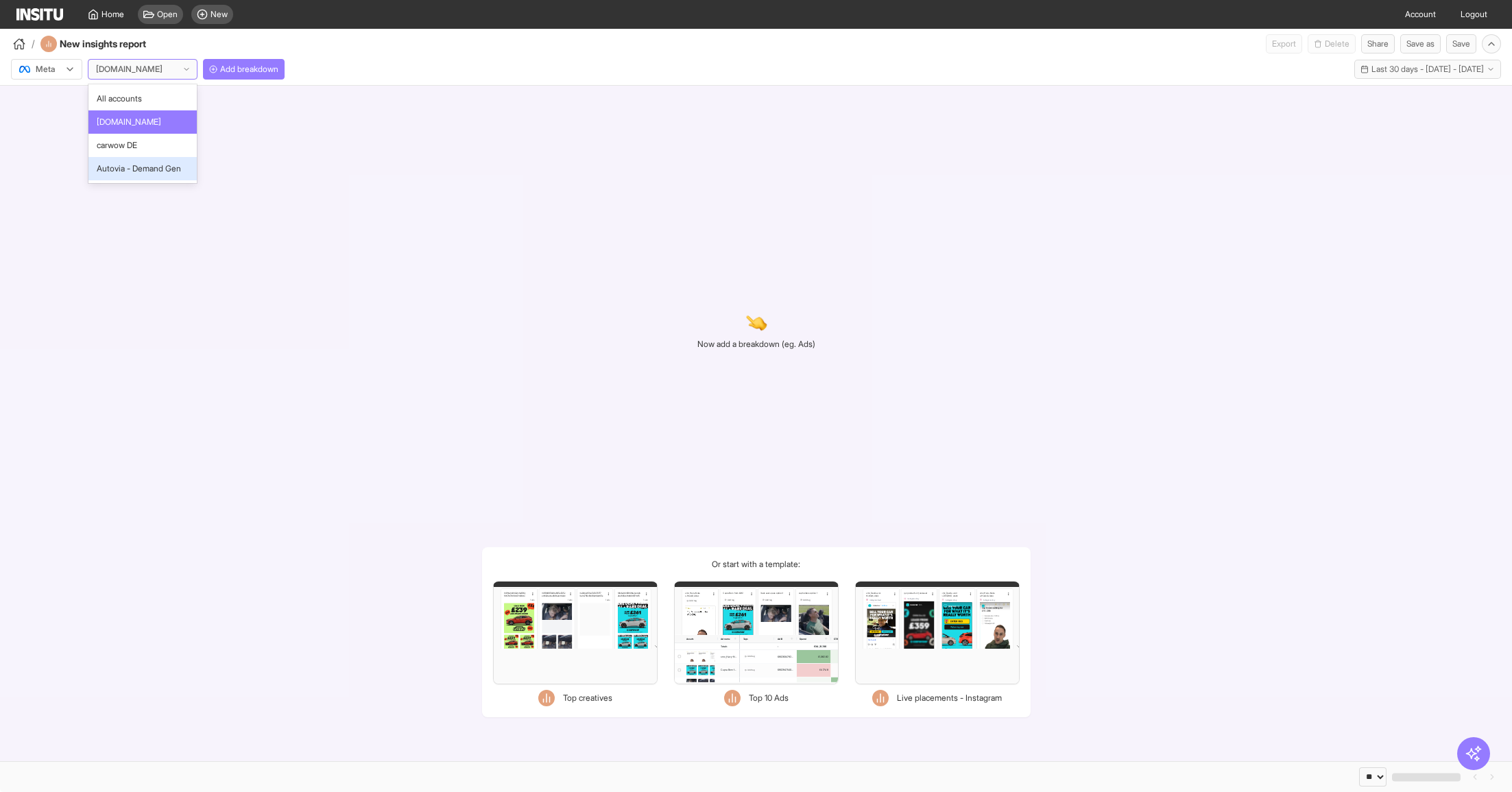
click at [153, 168] on span "Autovia - Demand Gen" at bounding box center [139, 168] width 84 height 12
click at [770, 647] on div "Filters Format Static Video Static & Video Placement types Facebook Instream vi…" at bounding box center [756, 633] width 165 height 103
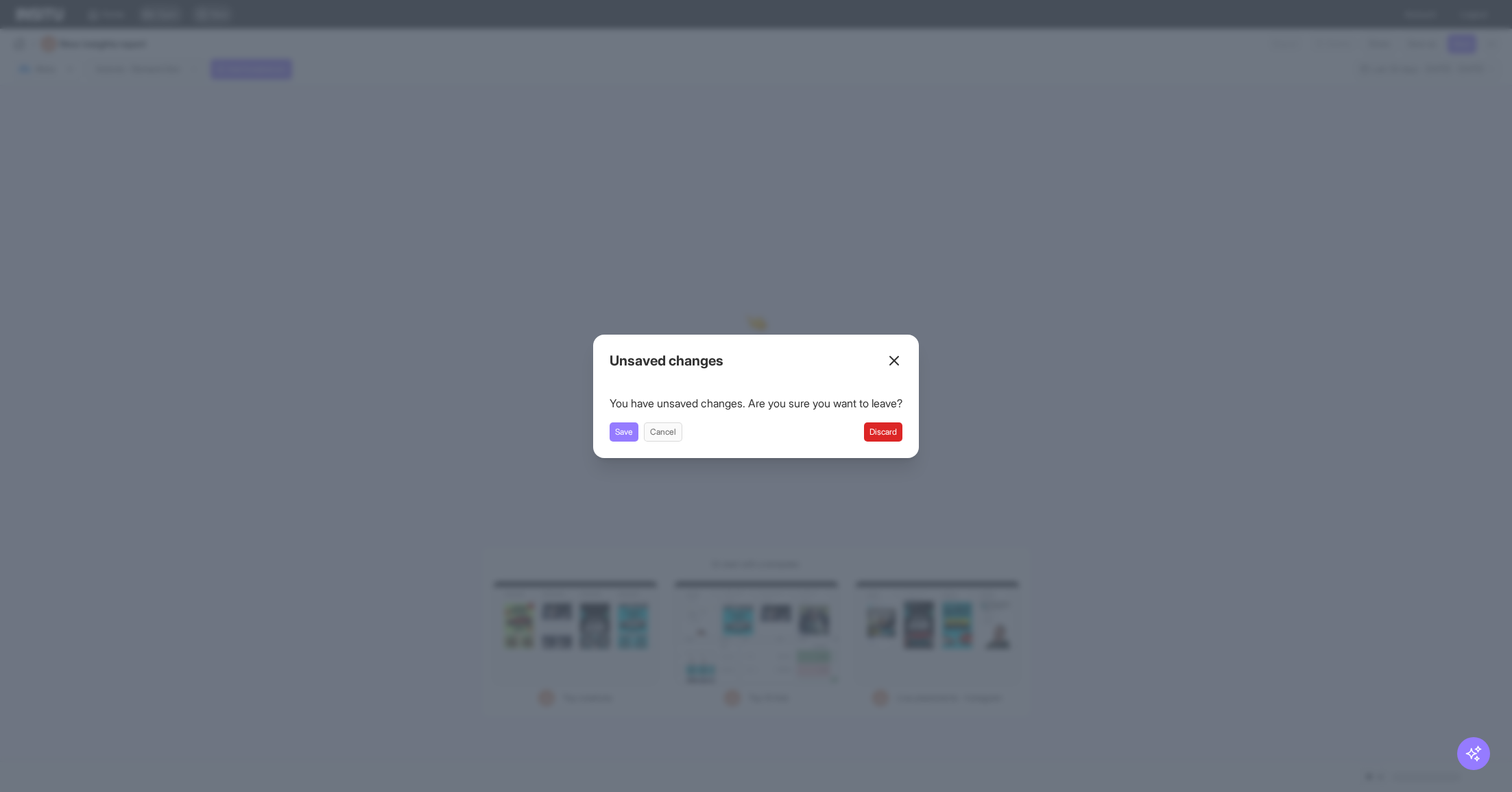
click at [895, 435] on button "Discard" at bounding box center [883, 432] width 39 height 19
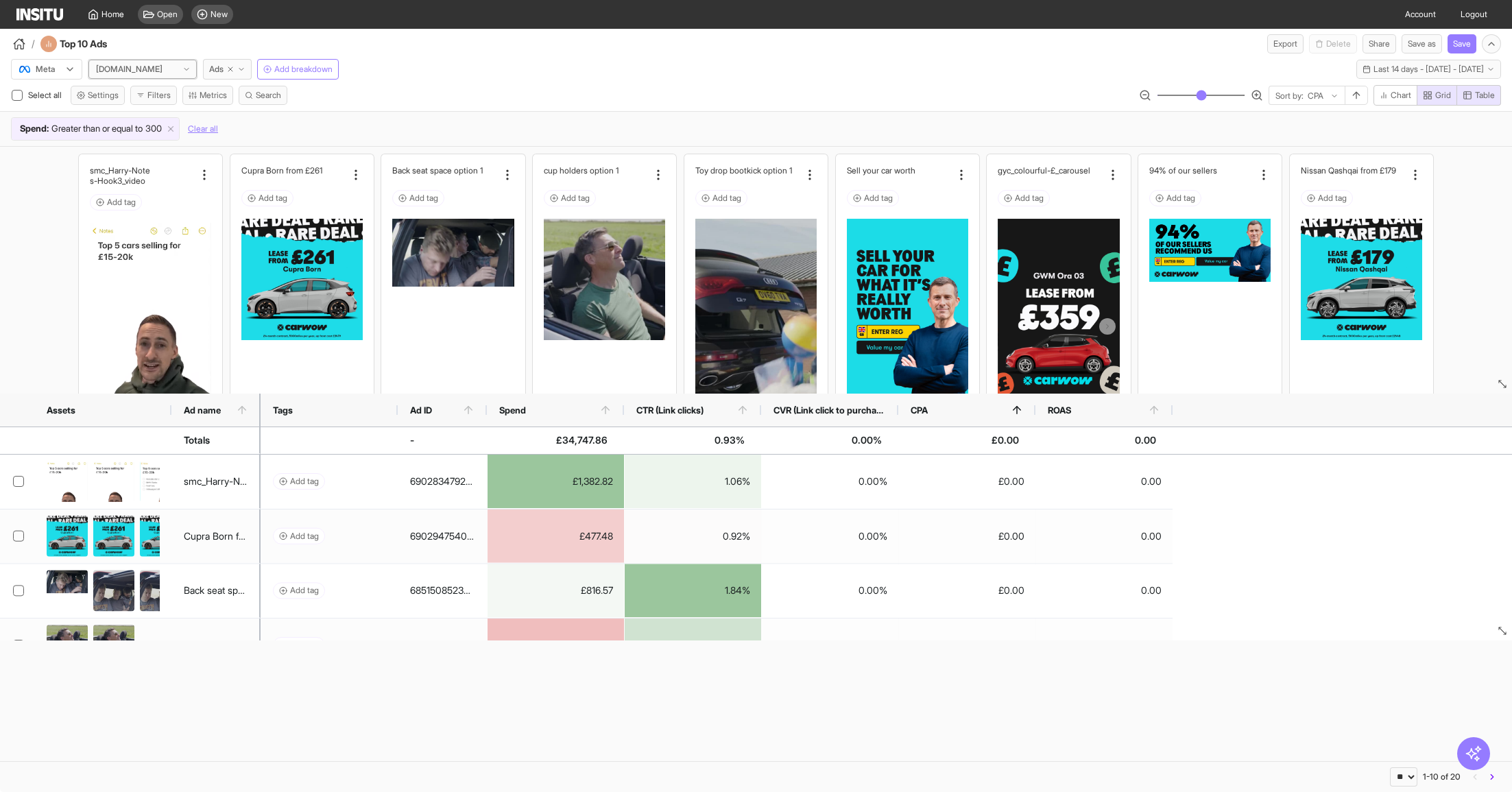
click at [165, 70] on div "carwow.co.uk" at bounding box center [142, 70] width 108 height 19
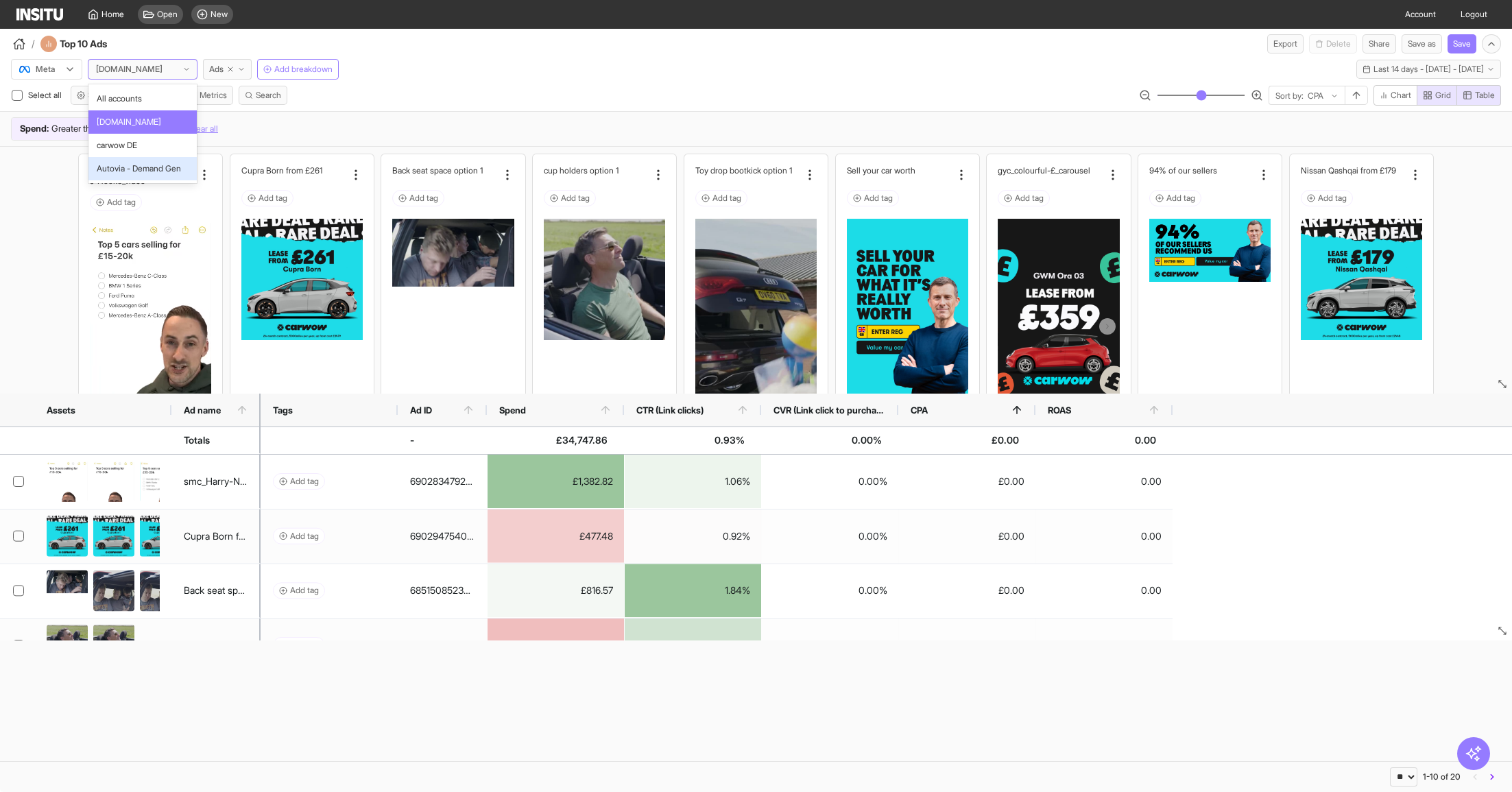
click at [147, 163] on span "Autovia - Demand Gen" at bounding box center [139, 168] width 84 height 12
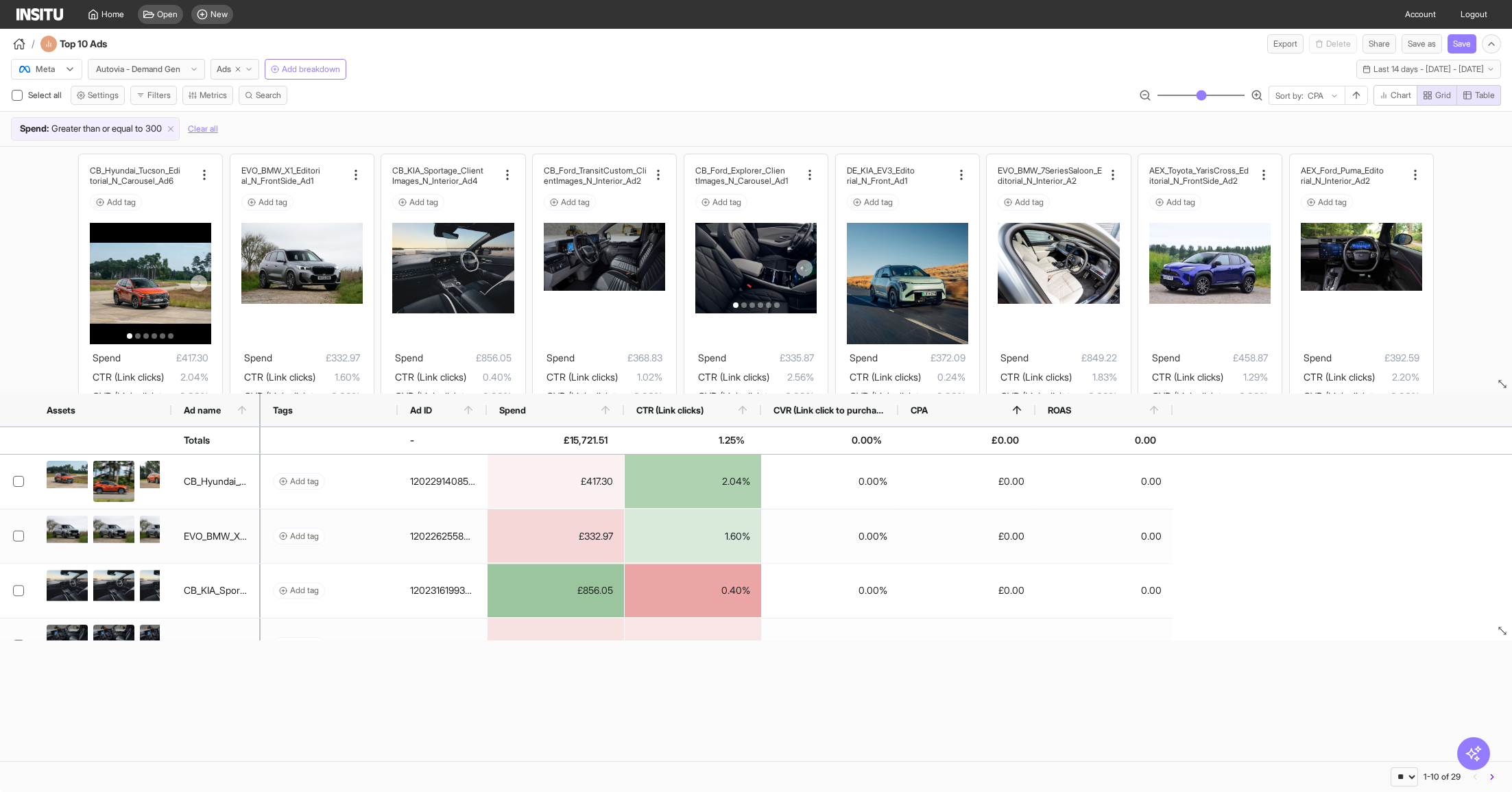
drag, startPoint x: 1321, startPoint y: 420, endPoint x: 1322, endPoint y: 454, distance: 34.0
click at [1322, 454] on div "Assets Ad name Tags Ad ID -" at bounding box center [756, 516] width 1512 height 246
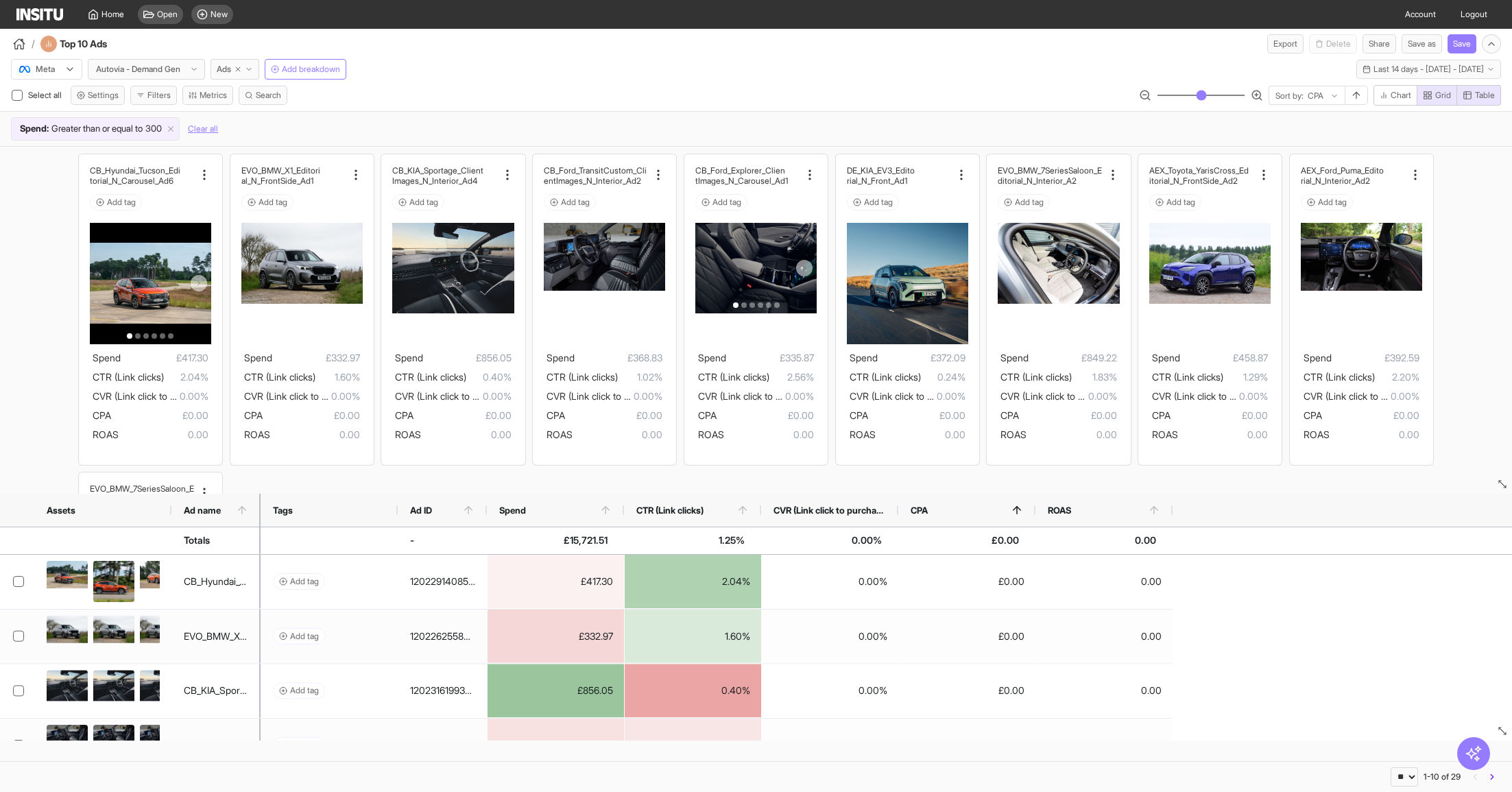
drag, startPoint x: 1505, startPoint y: 387, endPoint x: 1510, endPoint y: 487, distance: 100.1
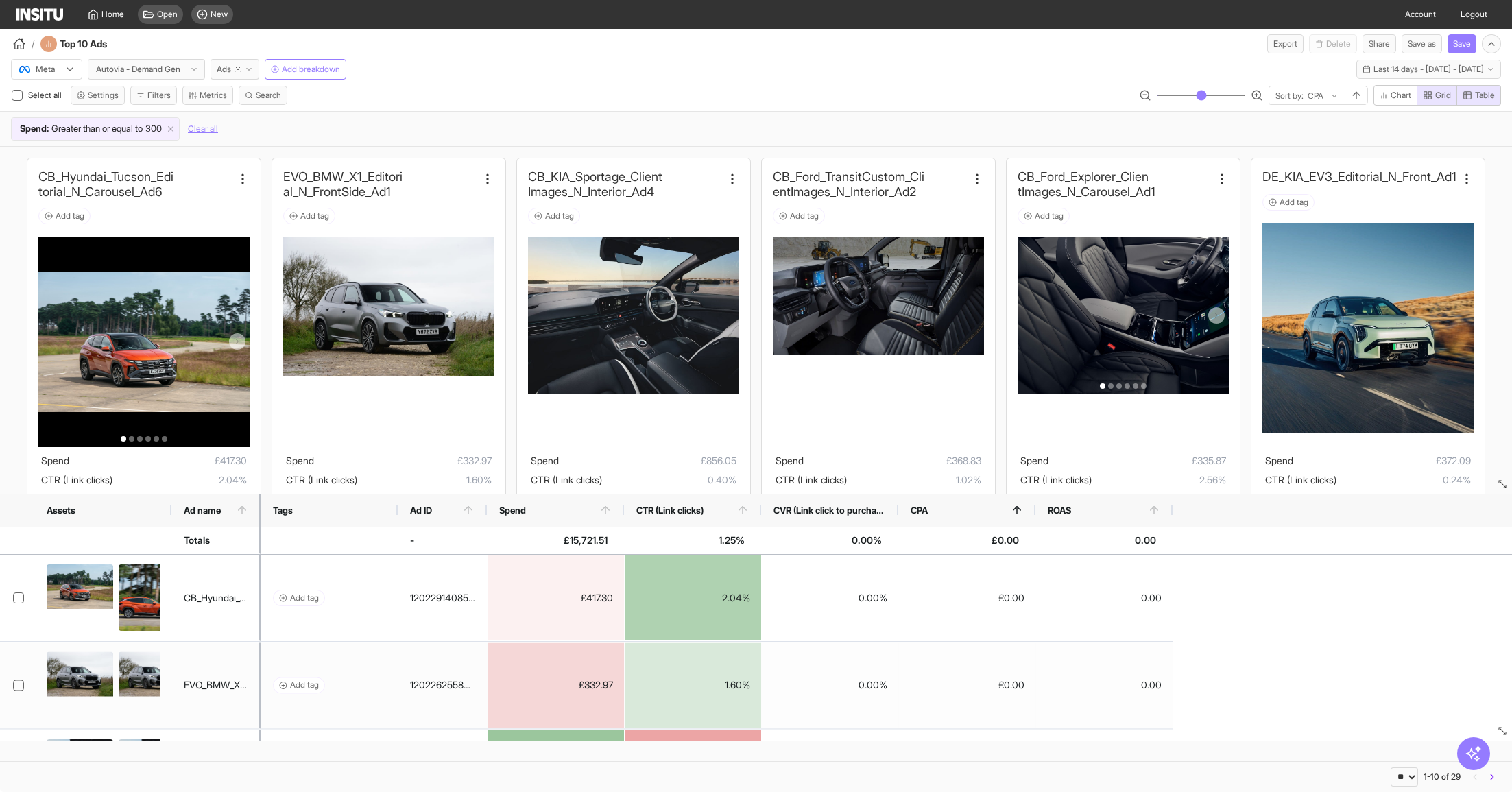
drag, startPoint x: 1175, startPoint y: 96, endPoint x: 1190, endPoint y: 95, distance: 15.0
type input "**"
click at [1190, 95] on input "range" at bounding box center [1200, 95] width 88 height 2
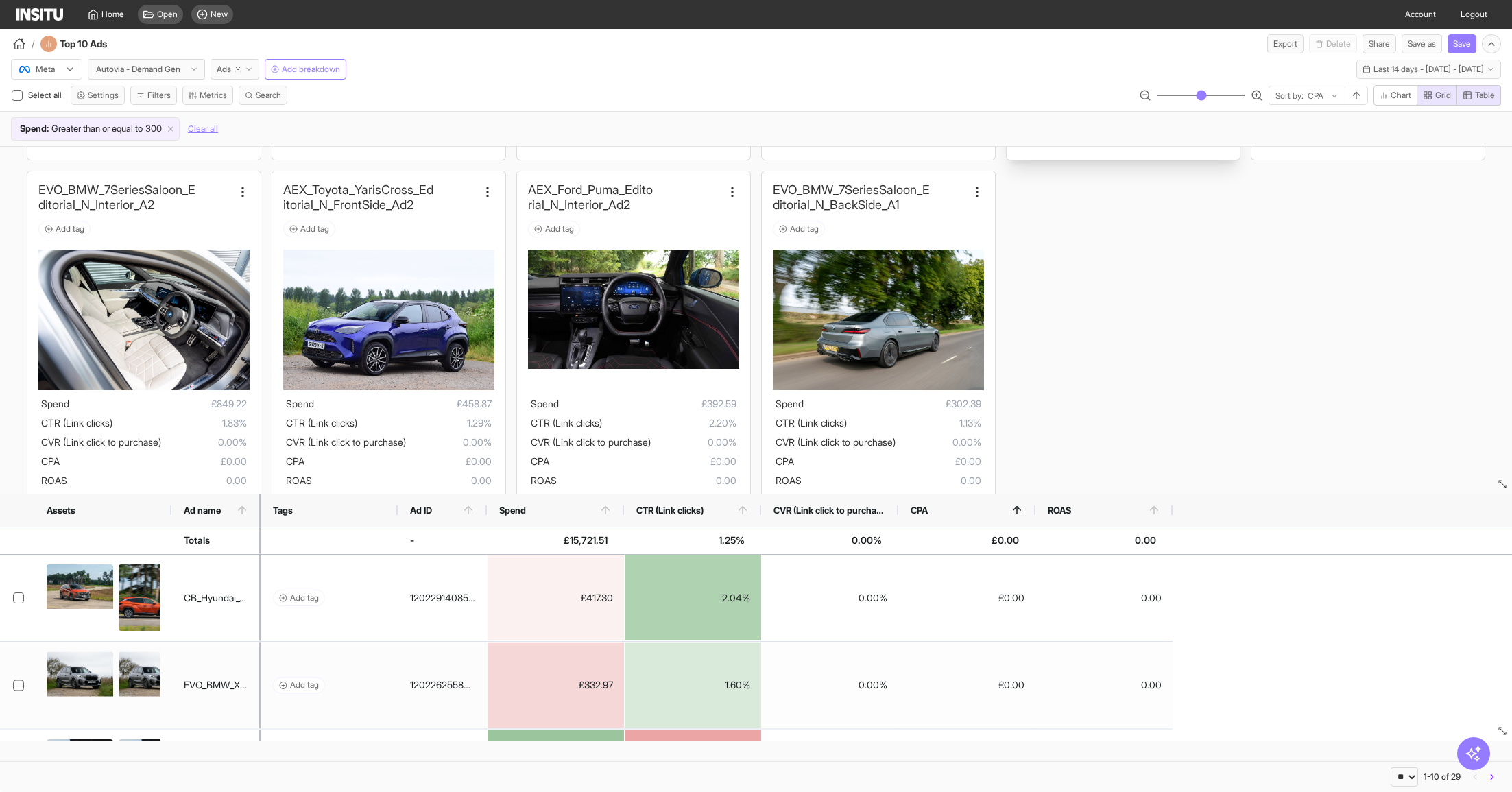
scroll to position [406, 0]
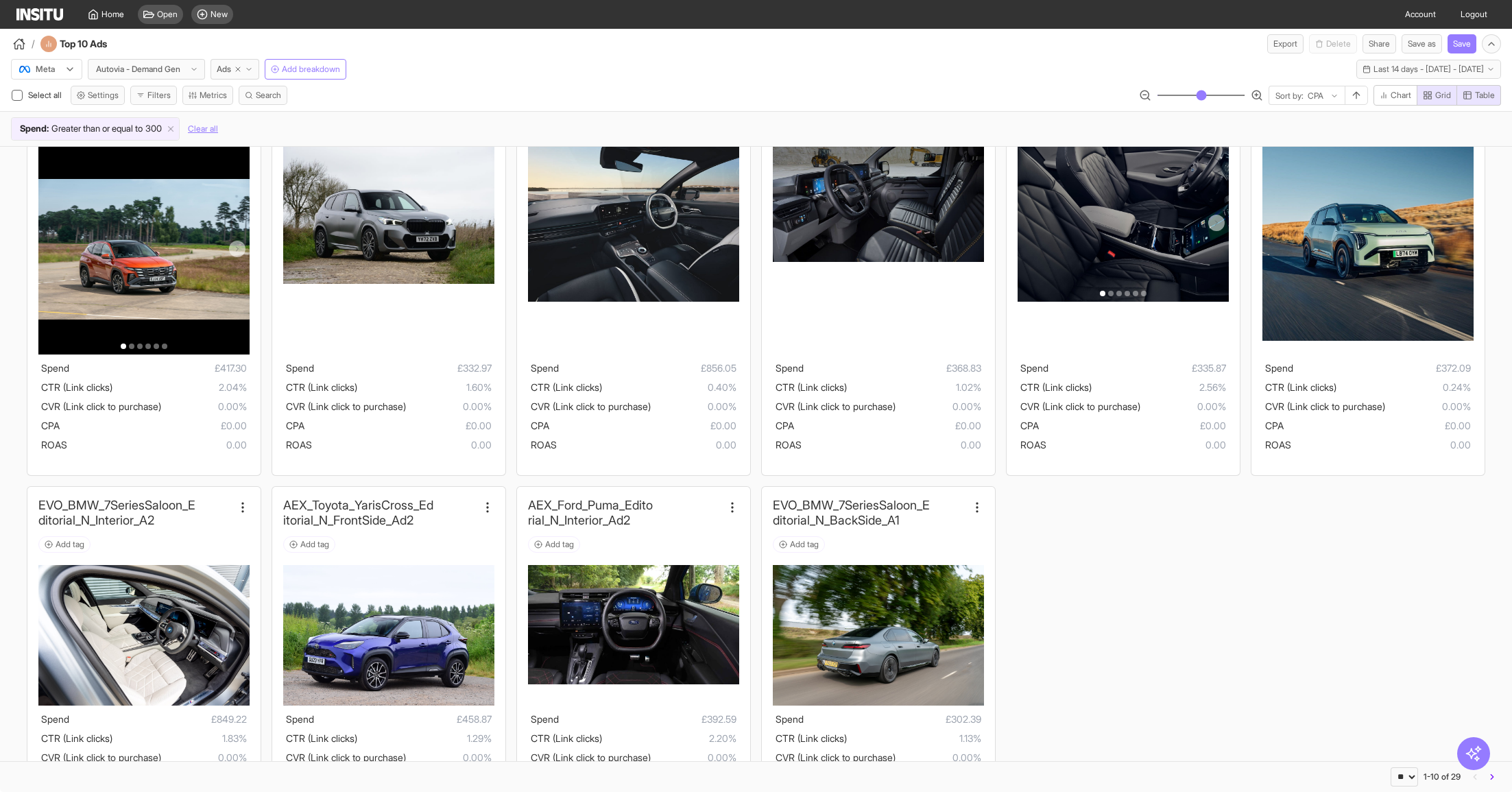
drag, startPoint x: 1504, startPoint y: 482, endPoint x: 1511, endPoint y: 827, distance: 345.1
click at [1511, 791] on html "Home Open New Account Logout / Top 10 Ads Export Delete Share Save as Save Filt…" at bounding box center [756, 396] width 1512 height 792
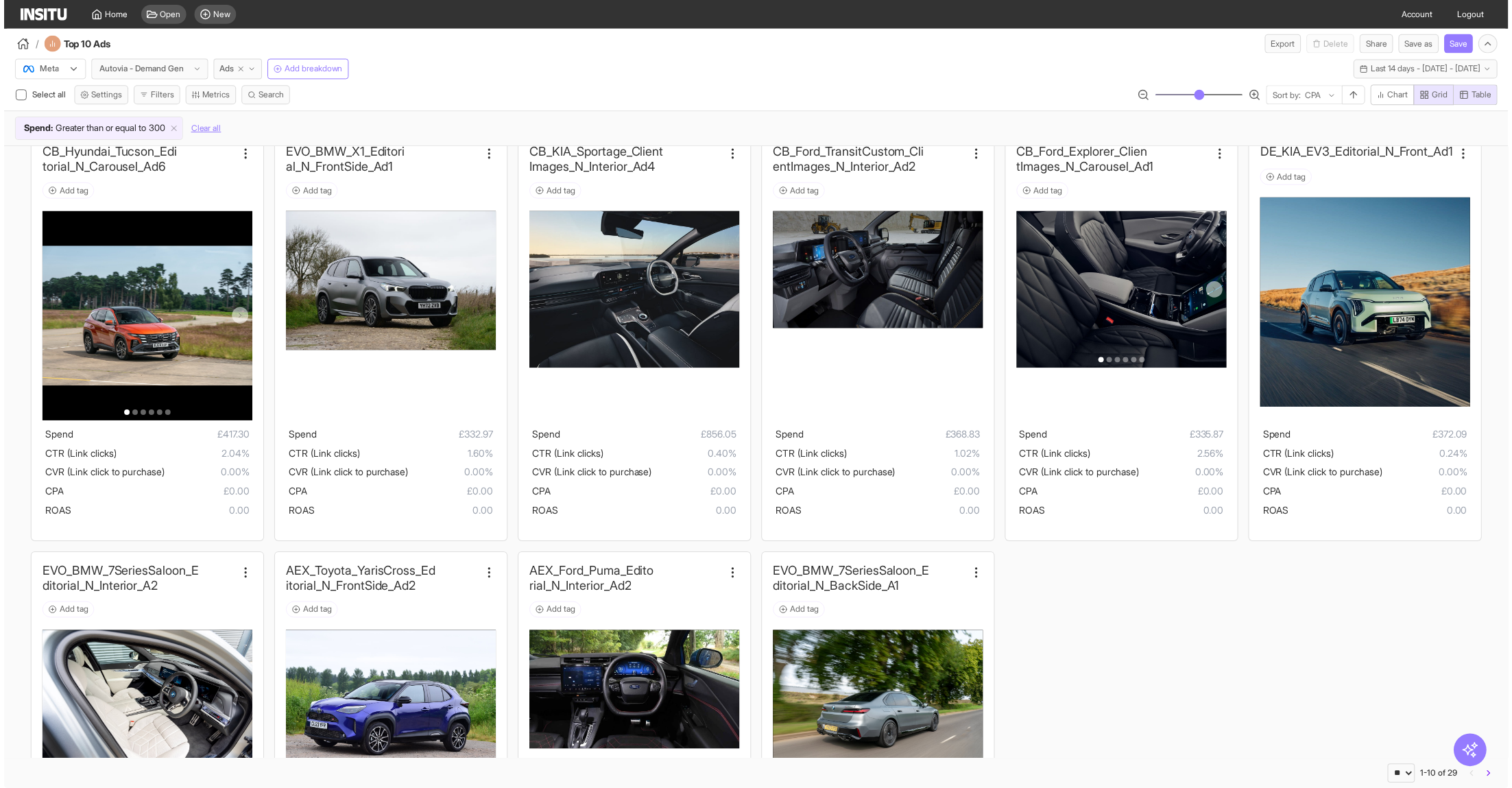
scroll to position [36, 0]
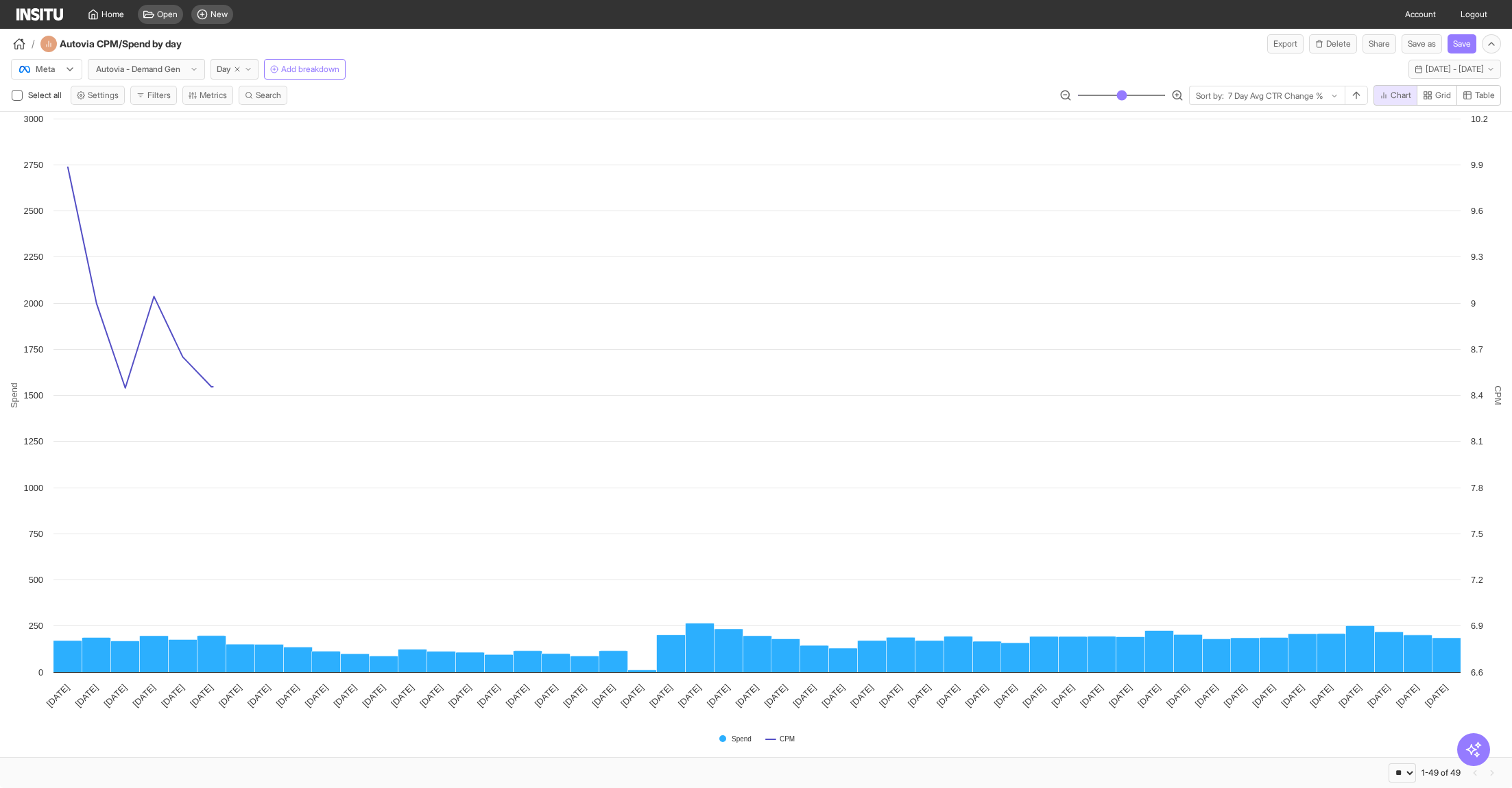
select select "**"
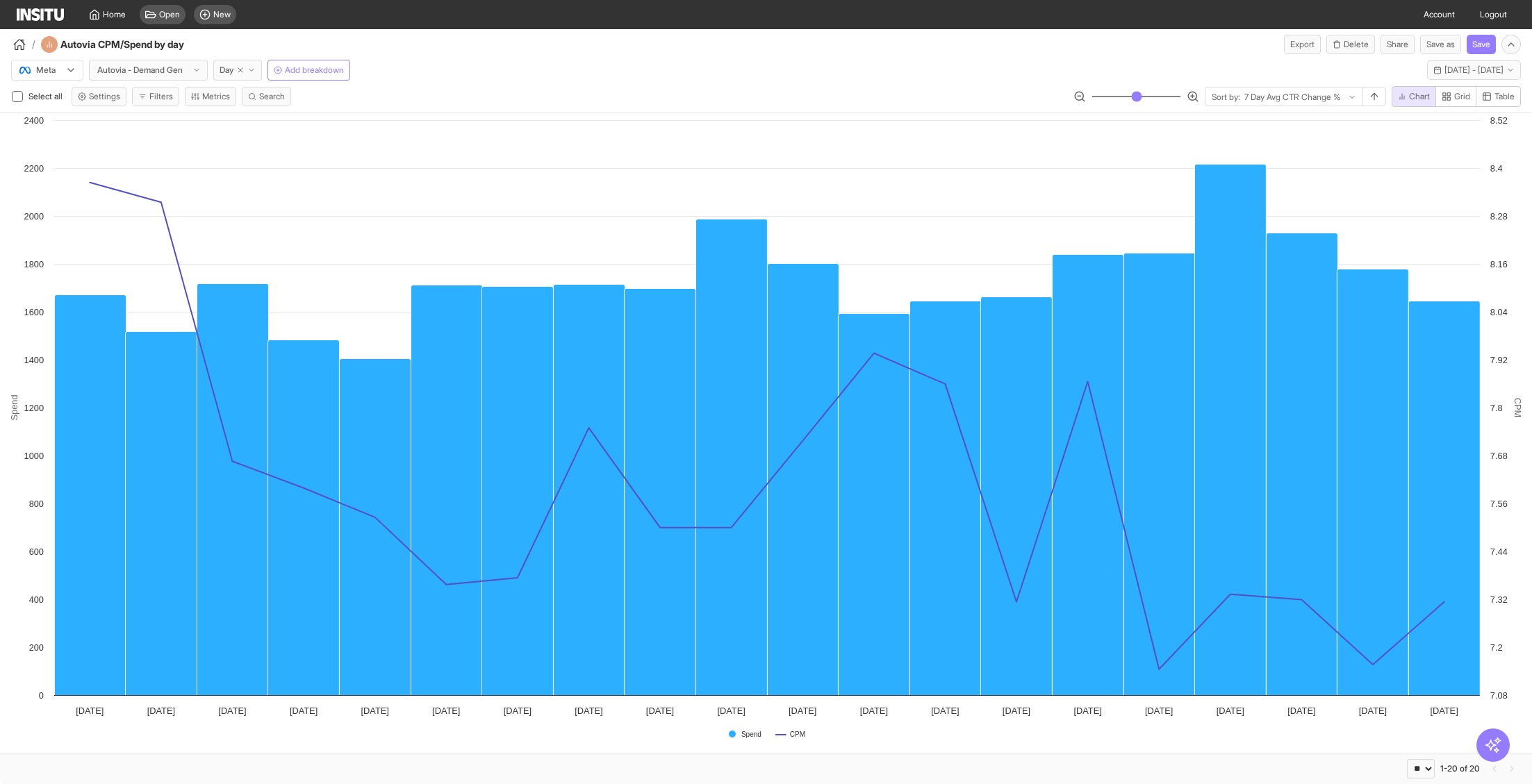
select select "**"
